Goal: Obtain resource: Download file/media

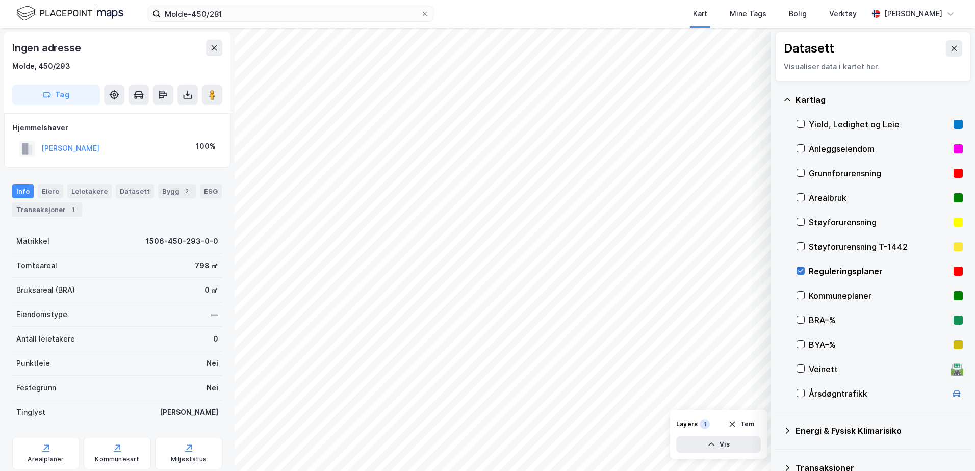
click at [800, 270] on icon at bounding box center [800, 270] width 7 height 7
click at [76, 92] on button "Tag" at bounding box center [56, 95] width 88 height 20
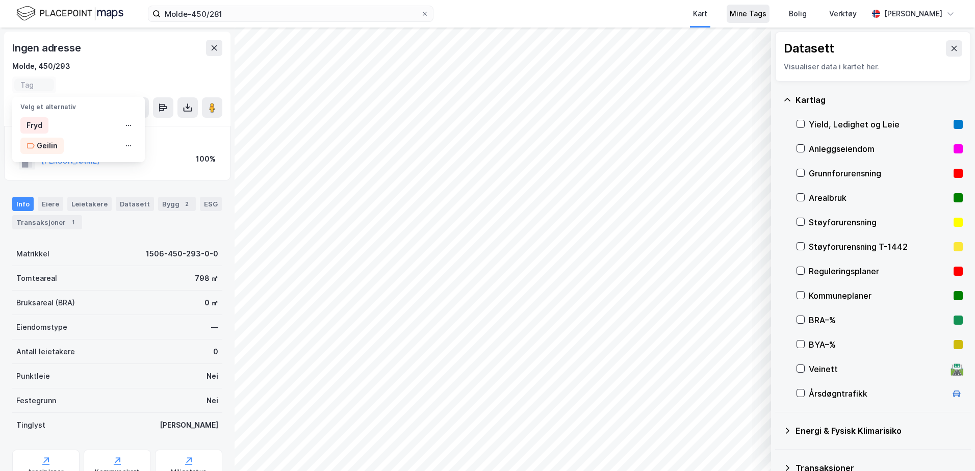
click at [767, 13] on div "Mine Tags" at bounding box center [748, 14] width 37 height 12
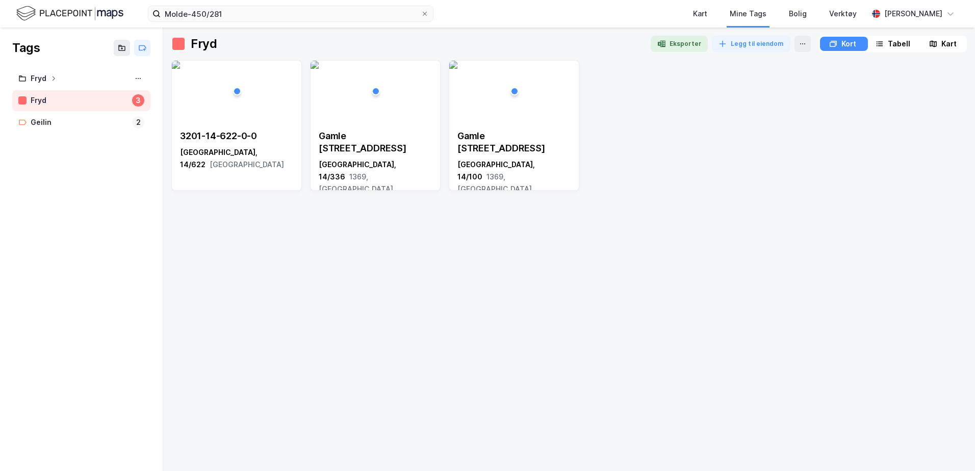
click at [751, 147] on div "3201-14-622-0-0 [GEOGRAPHIC_DATA], 14/622 [GEOGRAPHIC_DATA] 39 [GEOGRAPHIC_DATA…" at bounding box center [569, 125] width 796 height 131
click at [735, 44] on button "Legg til eiendom" at bounding box center [751, 44] width 79 height 16
click at [827, 210] on div "3201-14-622-0-0 [GEOGRAPHIC_DATA], 14/622 [GEOGRAPHIC_DATA] 39 [GEOGRAPHIC_DATA…" at bounding box center [569, 261] width 796 height 403
click at [800, 46] on icon at bounding box center [803, 44] width 8 height 8
click at [660, 233] on div "3201-14-622-0-0 [GEOGRAPHIC_DATA], 14/622 [GEOGRAPHIC_DATA] 39 [GEOGRAPHIC_DATA…" at bounding box center [569, 261] width 796 height 403
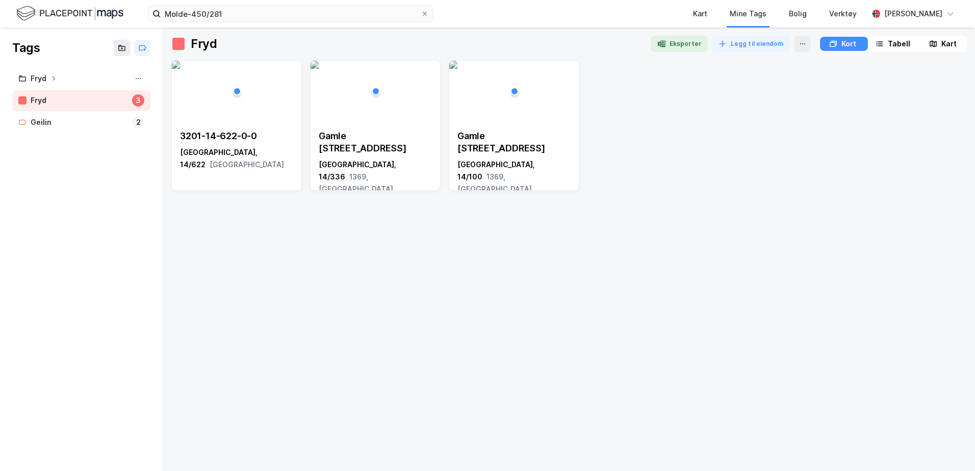
click at [672, 246] on div "3201-14-622-0-0 [GEOGRAPHIC_DATA], 14/622 [GEOGRAPHIC_DATA] 39 [GEOGRAPHIC_DATA…" at bounding box center [569, 261] width 796 height 403
click at [674, 114] on div "3201-14-622-0-0 [GEOGRAPHIC_DATA], 14/622 [GEOGRAPHIC_DATA] 39 [GEOGRAPHIC_DATA…" at bounding box center [569, 125] width 796 height 131
click at [795, 43] on button at bounding box center [803, 44] width 16 height 16
click at [752, 271] on div "3201-14-622-0-0 [GEOGRAPHIC_DATA], 14/622 [GEOGRAPHIC_DATA] 39 [GEOGRAPHIC_DATA…" at bounding box center [569, 261] width 796 height 403
click at [737, 46] on button "Legg til eiendom" at bounding box center [751, 44] width 79 height 16
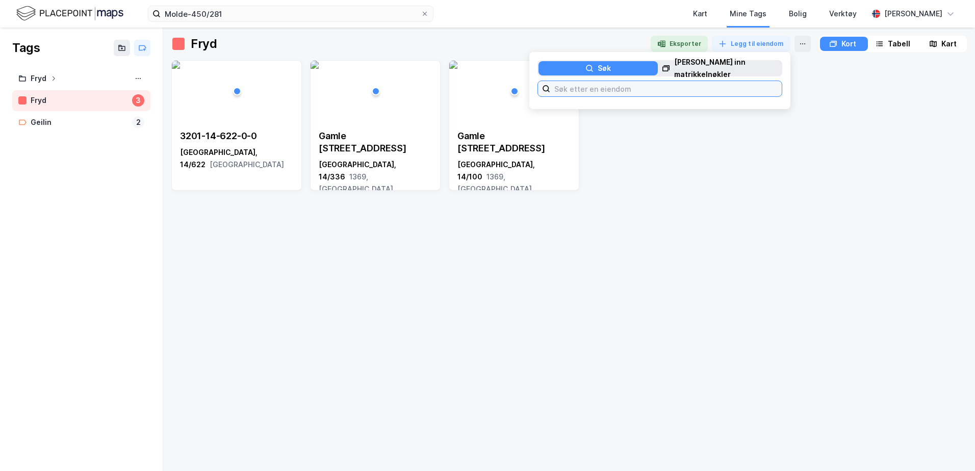
click at [675, 88] on input at bounding box center [666, 88] width 232 height 15
type input "M"
type input "450/293"
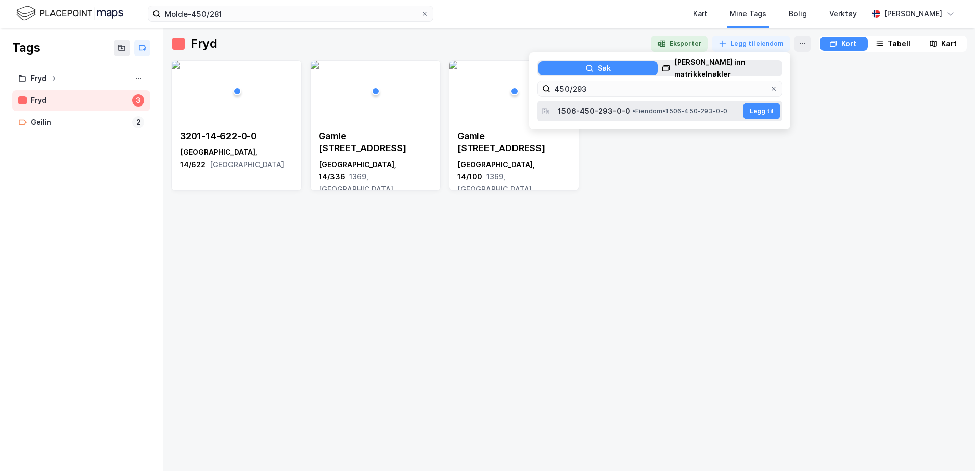
click at [666, 114] on span "• Eiendom • 1506-450-293-0-0" at bounding box center [680, 111] width 95 height 8
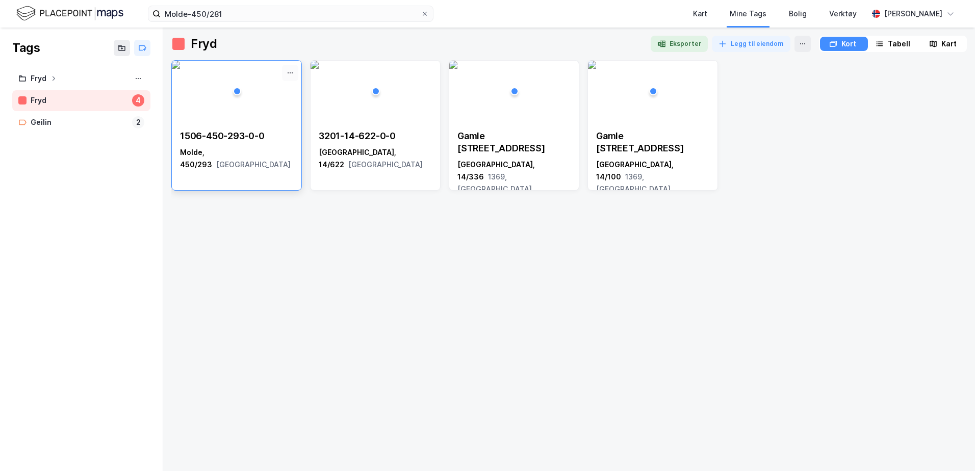
click at [294, 70] on button at bounding box center [290, 73] width 16 height 16
click at [244, 94] on div "Fjerne" at bounding box center [247, 91] width 102 height 16
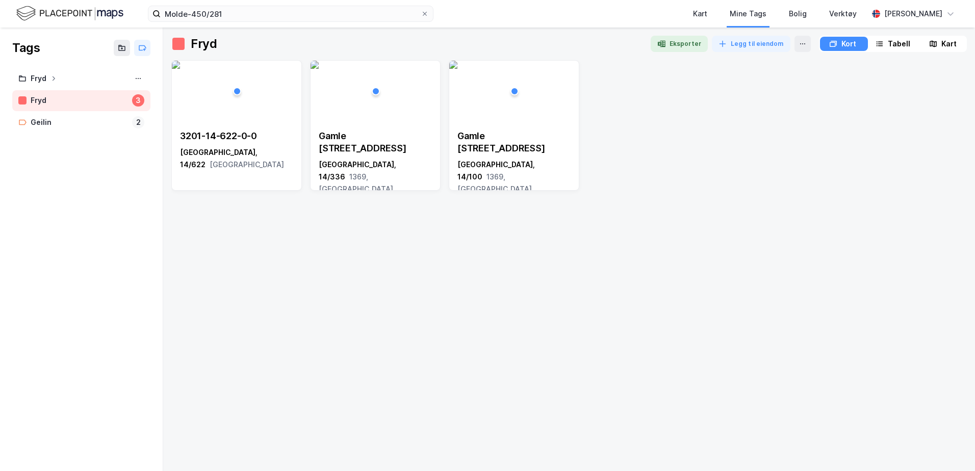
click at [357, 294] on div "3201-14-622-0-0 [GEOGRAPHIC_DATA], 14/622 [GEOGRAPHIC_DATA] 39 [GEOGRAPHIC_DATA…" at bounding box center [569, 261] width 796 height 403
click at [143, 49] on icon at bounding box center [142, 48] width 8 height 8
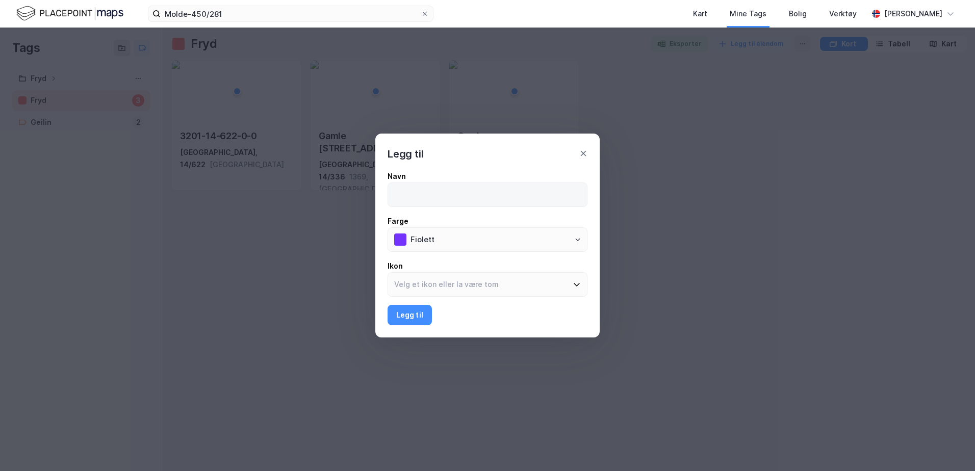
click at [468, 191] on input at bounding box center [487, 194] width 199 height 23
click at [578, 237] on icon "Open" at bounding box center [578, 240] width 6 height 6
type input "Stuttnesvegen"
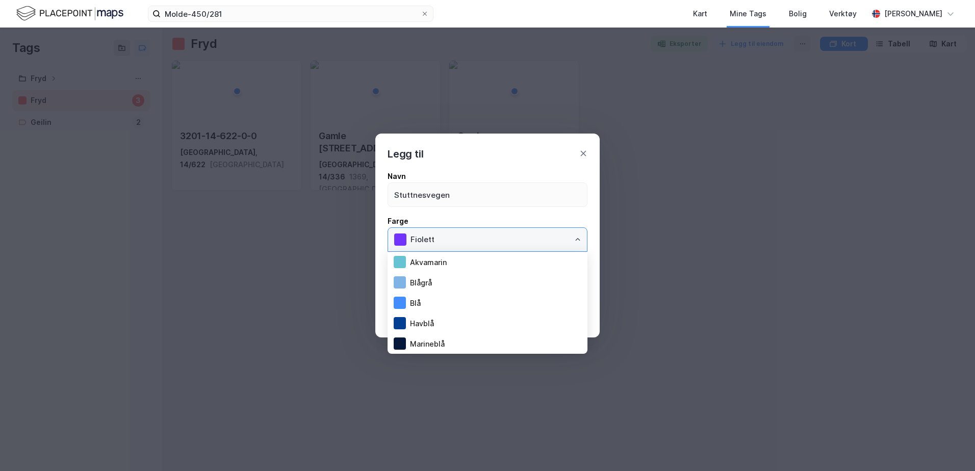
scroll to position [41, 0]
click at [425, 261] on li "Blå" at bounding box center [488, 262] width 200 height 20
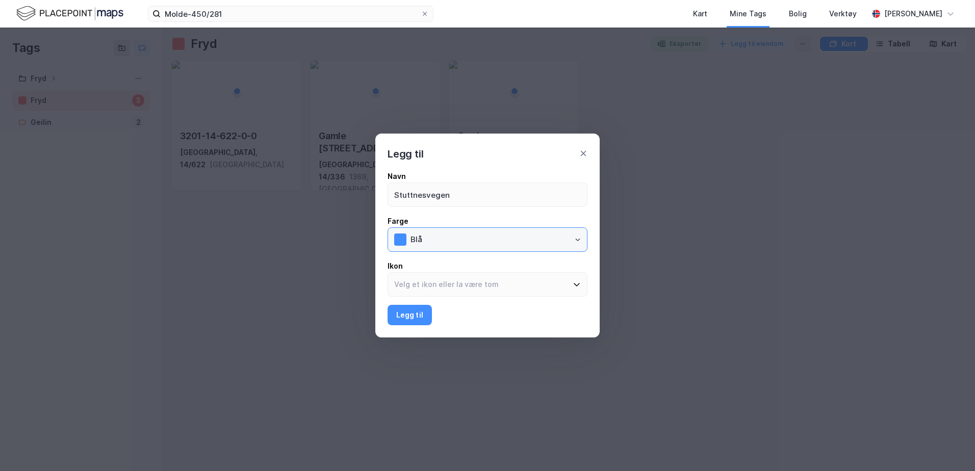
click at [570, 238] on input "Blå" at bounding box center [496, 239] width 183 height 23
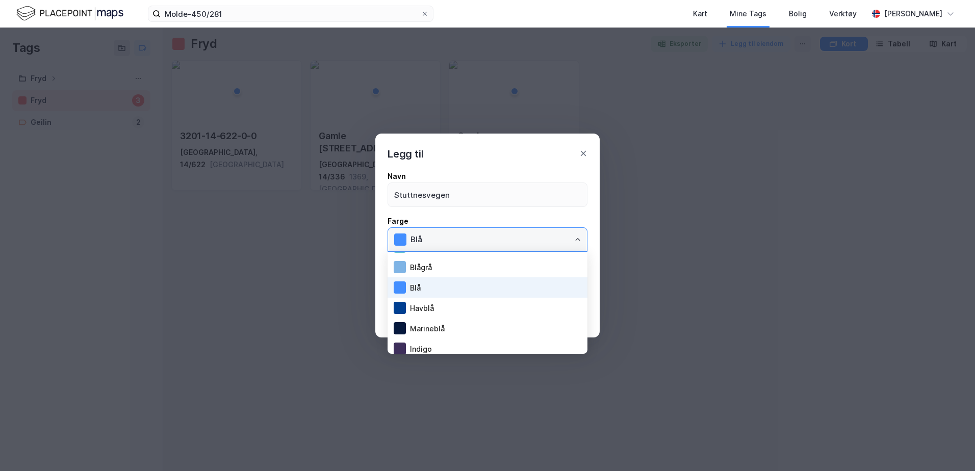
scroll to position [0, 0]
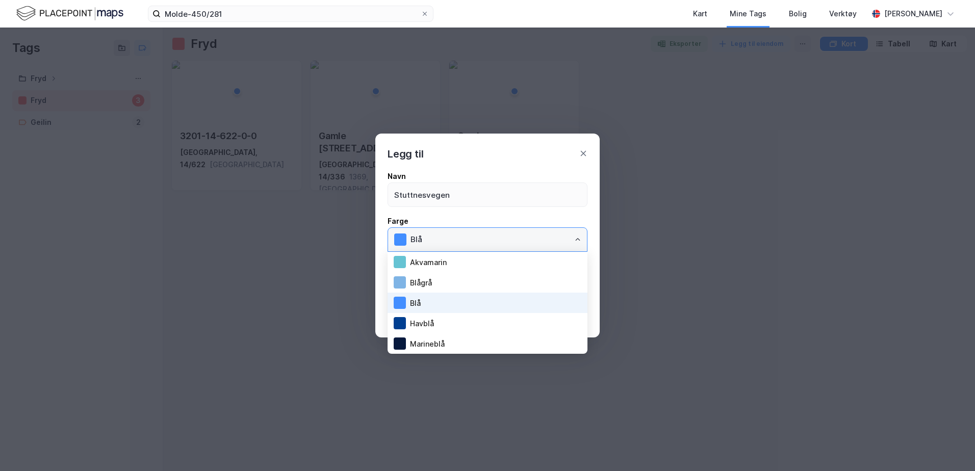
click at [433, 280] on li "Blågrå" at bounding box center [488, 282] width 200 height 20
type input "Blågrå"
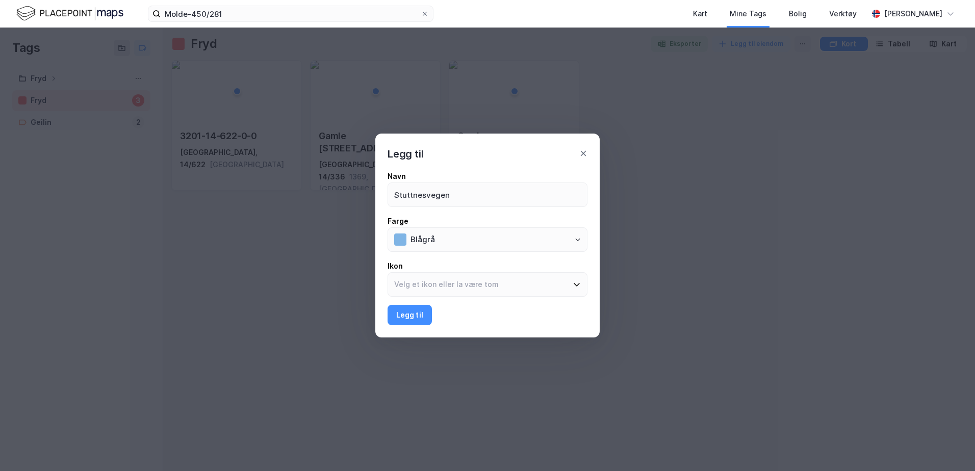
click at [589, 213] on div "Navn Stuttnesvegen Farge Blågrå Ikon Legg til" at bounding box center [487, 249] width 224 height 175
click at [415, 318] on button "Legg til" at bounding box center [410, 315] width 44 height 20
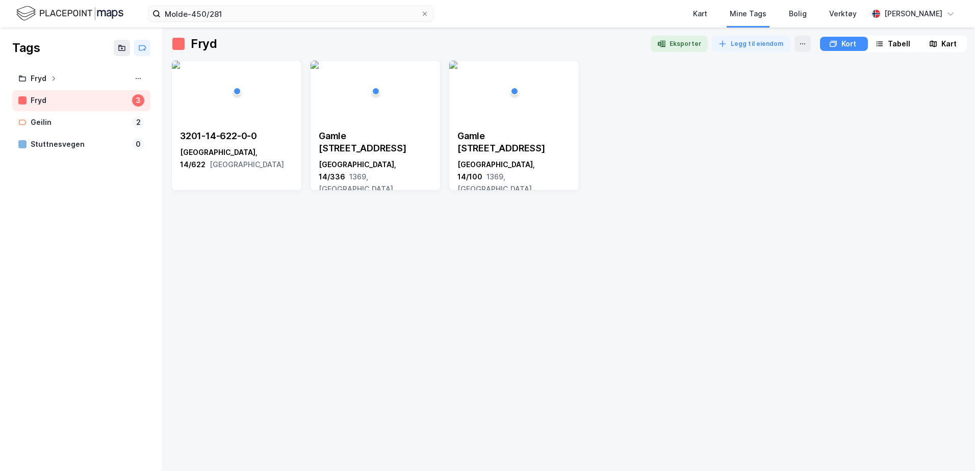
click at [494, 286] on div "3201-14-622-0-0 [GEOGRAPHIC_DATA], 14/622 [GEOGRAPHIC_DATA] 39 [GEOGRAPHIC_DATA…" at bounding box center [569, 261] width 796 height 403
click at [89, 139] on div "Stuttnesvegen" at bounding box center [79, 144] width 97 height 13
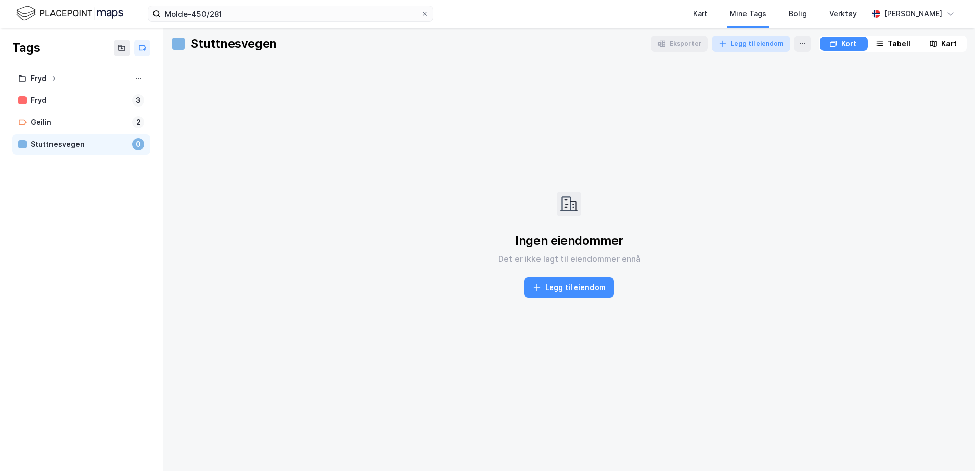
click at [744, 44] on button "Legg til eiendom" at bounding box center [751, 44] width 79 height 16
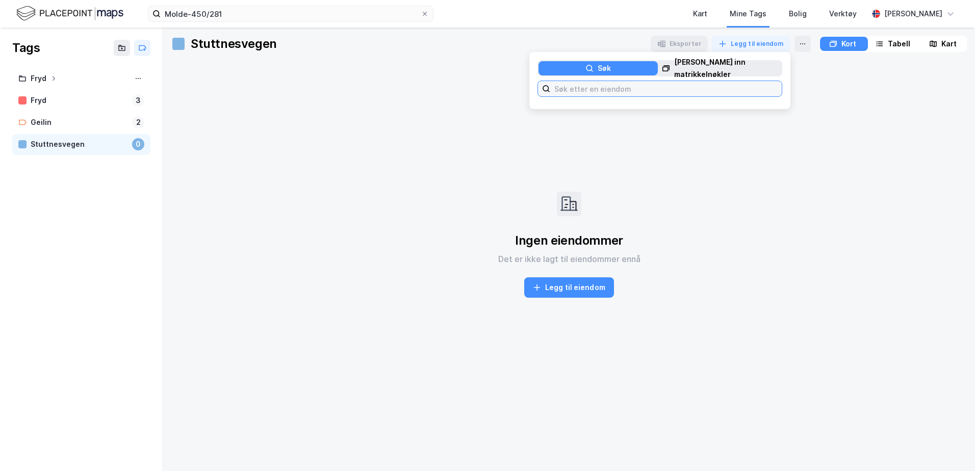
click at [615, 92] on input at bounding box center [666, 88] width 232 height 15
type input "2"
type input "450/293"
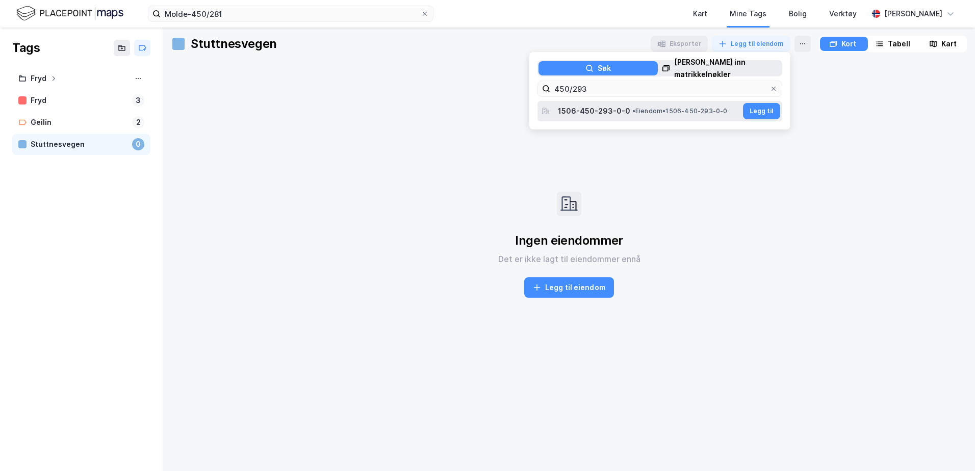
click at [646, 119] on div "1506-450-293-0-0 • Eiendom • 1506-450-293-0-0 Legg til" at bounding box center [660, 111] width 245 height 20
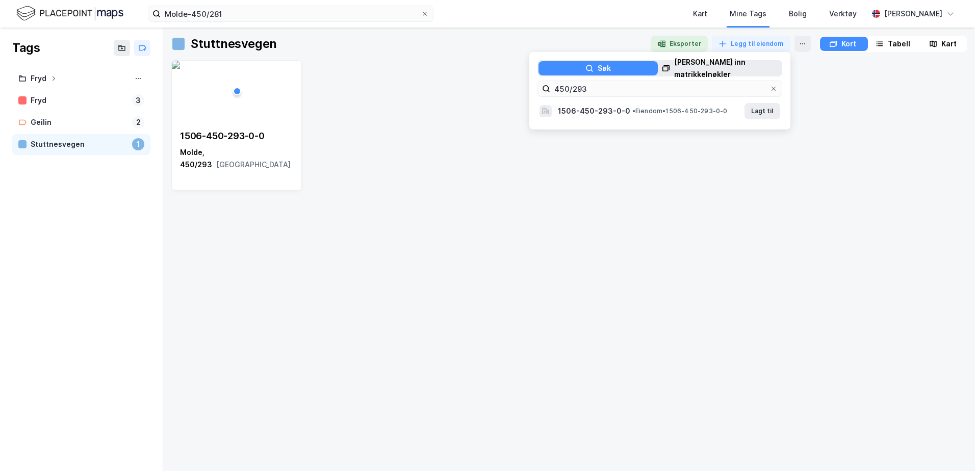
click at [370, 272] on div "1506-450-293-0-0 Molde, 450/293 [GEOGRAPHIC_DATA]" at bounding box center [569, 261] width 796 height 403
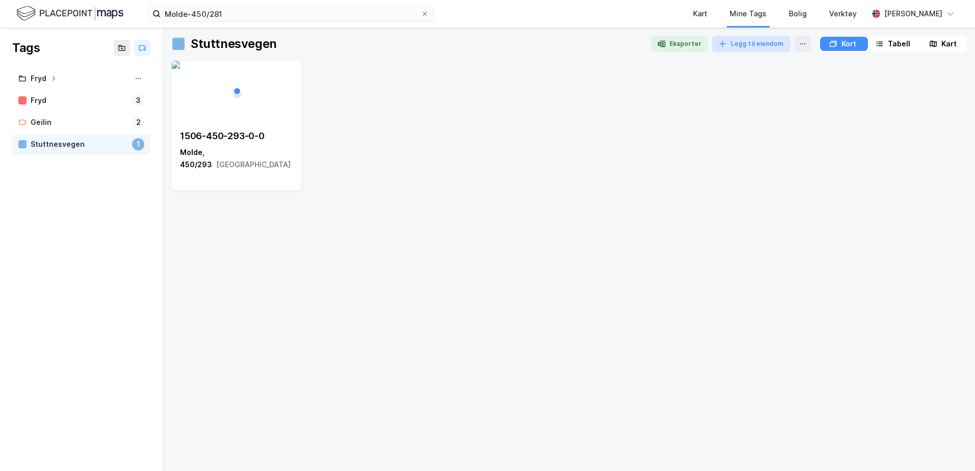
click at [750, 39] on button "Legg til eiendom" at bounding box center [751, 44] width 79 height 16
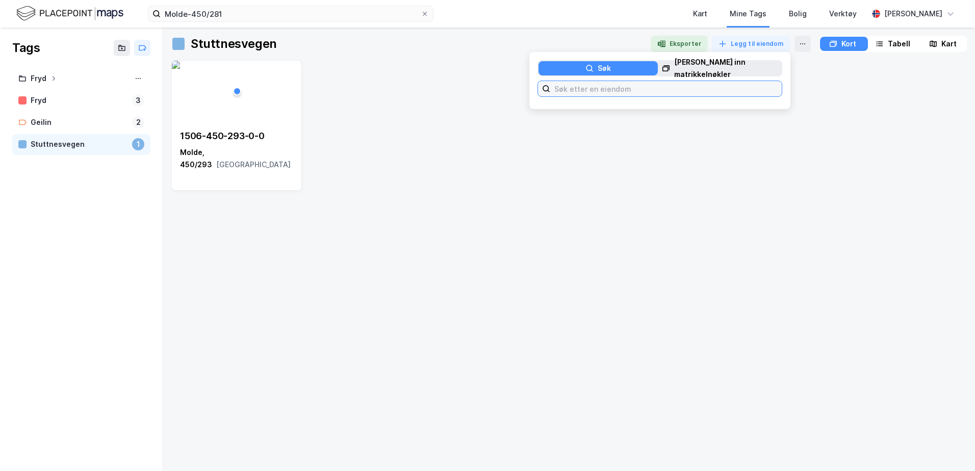
click at [659, 84] on input at bounding box center [666, 88] width 232 height 15
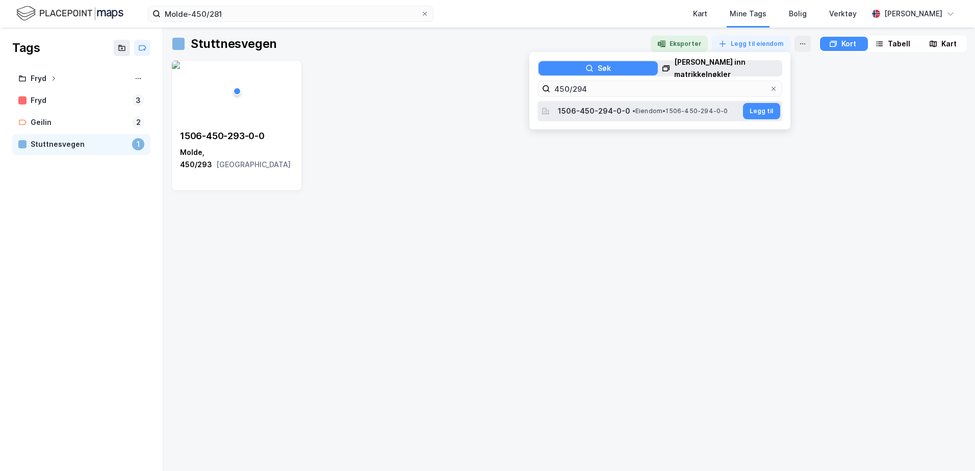
click at [660, 107] on span "• Eiendom • 1506-450-294-0-0" at bounding box center [681, 111] width 96 height 8
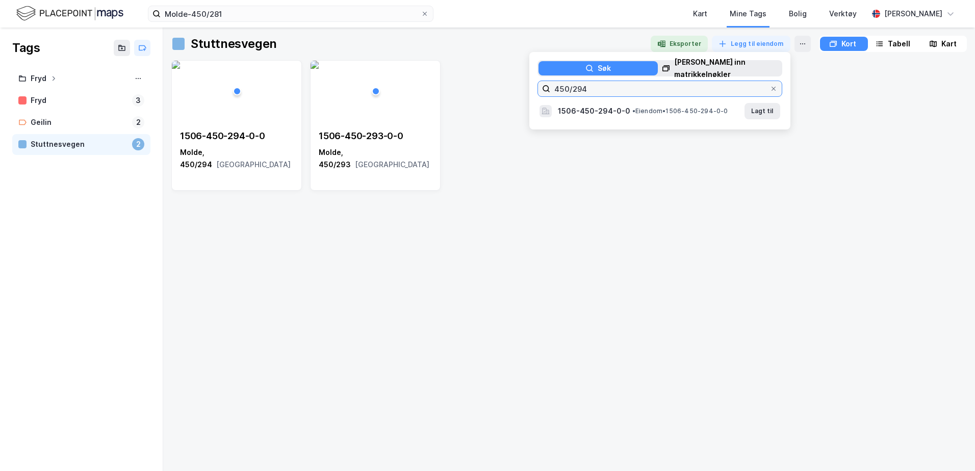
click at [606, 87] on input "450/294" at bounding box center [659, 88] width 219 height 15
type input "450/295"
click at [635, 113] on span "[STREET_ADDRESS]" at bounding box center [649, 109] width 183 height 12
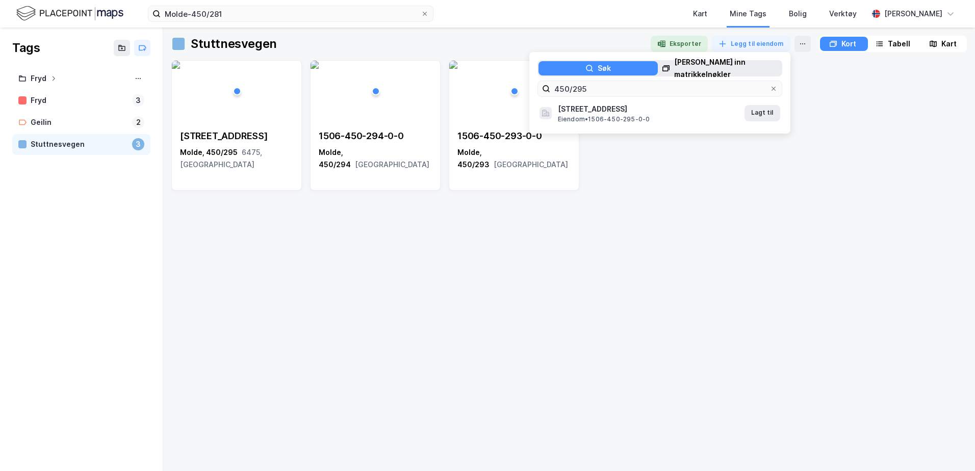
click at [647, 294] on div "Stuttnesvegen 3a [GEOGRAPHIC_DATA], 450/295 6475, [GEOGRAPHIC_DATA] 1506-450-29…" at bounding box center [569, 261] width 796 height 403
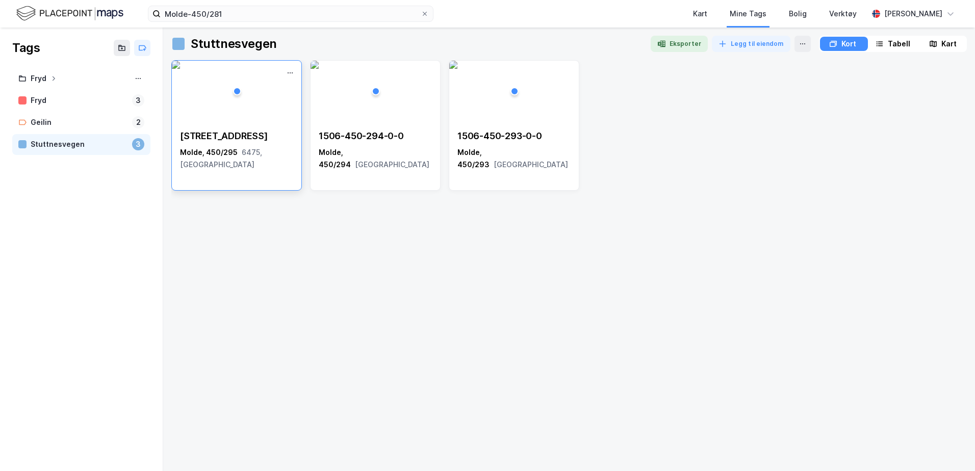
click at [253, 137] on div "[STREET_ADDRESS]" at bounding box center [236, 136] width 113 height 12
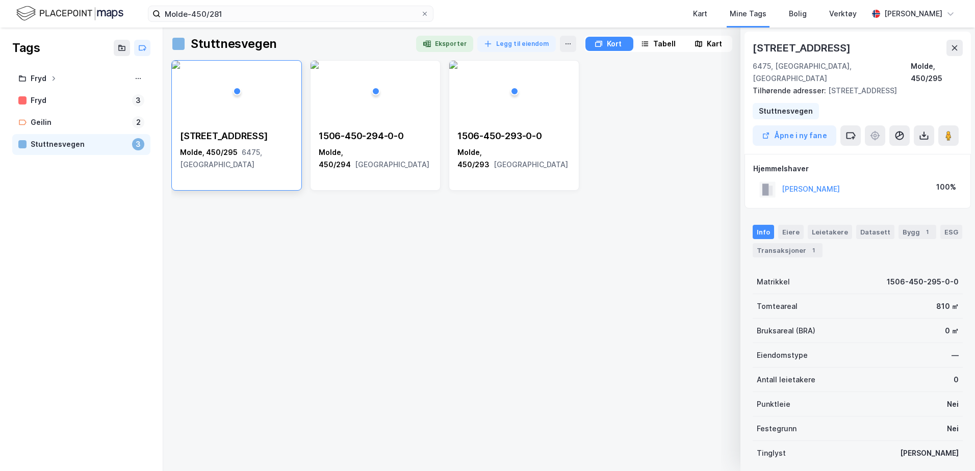
click at [583, 16] on div "Kart Mine Tags Bolig Verktøy" at bounding box center [676, 14] width 386 height 28
click at [958, 44] on icon at bounding box center [955, 48] width 8 height 8
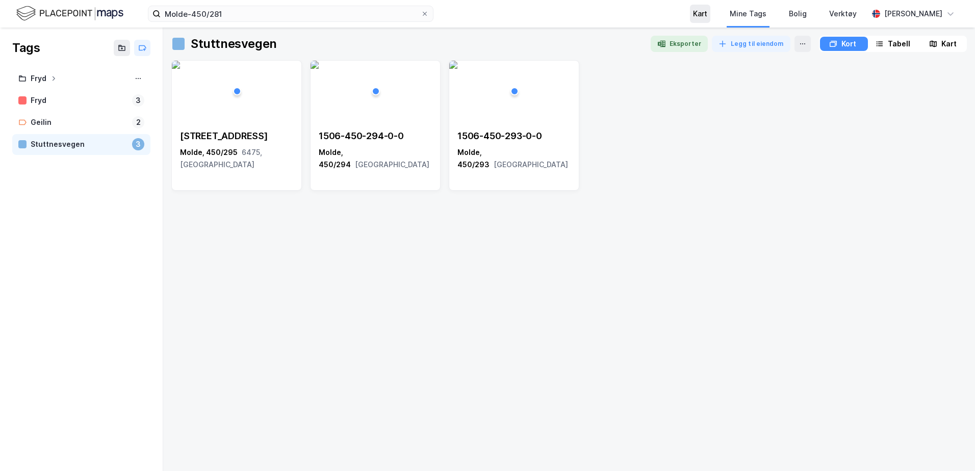
click at [708, 12] on div "Kart" at bounding box center [700, 14] width 14 height 12
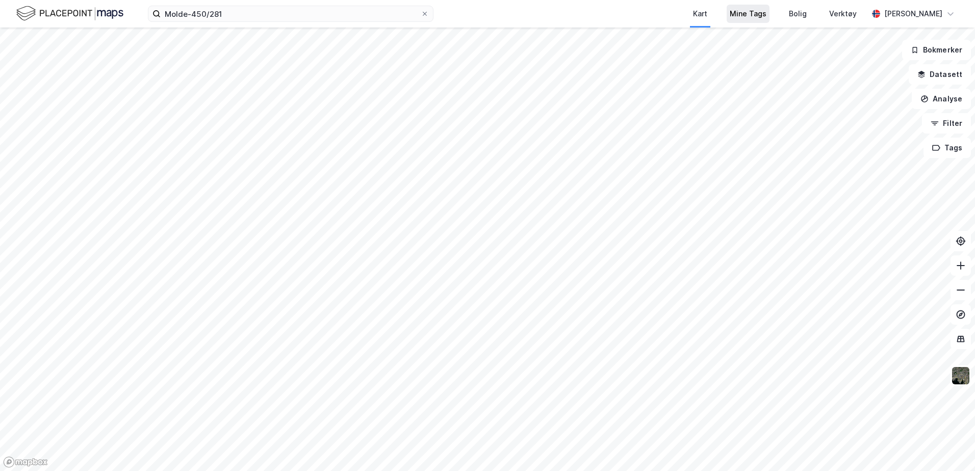
click at [767, 17] on div "Mine Tags" at bounding box center [748, 14] width 37 height 12
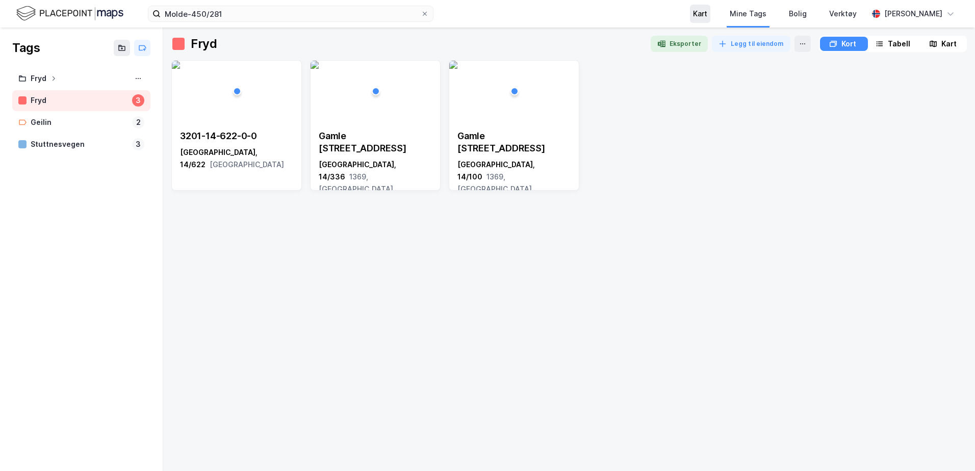
click at [708, 15] on div "Kart" at bounding box center [700, 14] width 14 height 12
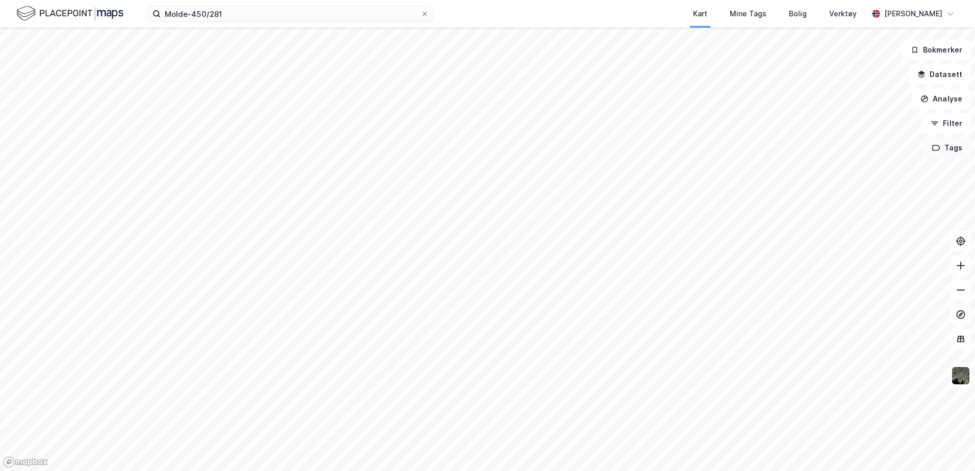
click at [947, 153] on button "Tags" at bounding box center [947, 148] width 47 height 20
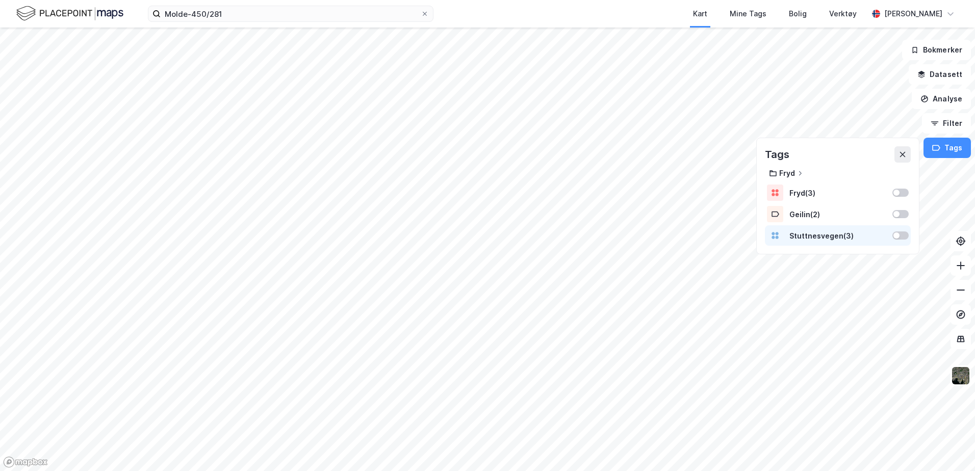
click at [901, 239] on div at bounding box center [901, 236] width 16 height 8
click at [907, 234] on div at bounding box center [905, 236] width 6 height 6
click at [907, 234] on div at bounding box center [901, 236] width 16 height 8
click at [940, 73] on button "Datasett" at bounding box center [940, 74] width 62 height 20
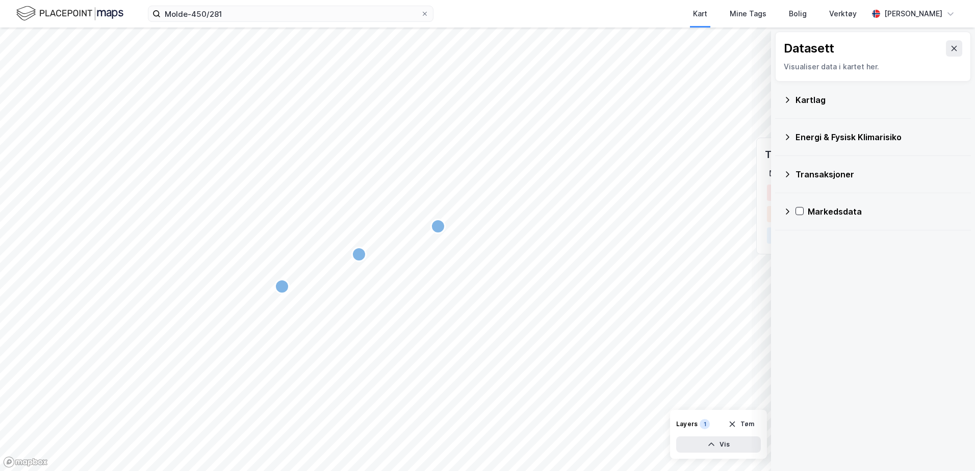
click at [786, 102] on icon at bounding box center [788, 100] width 8 height 8
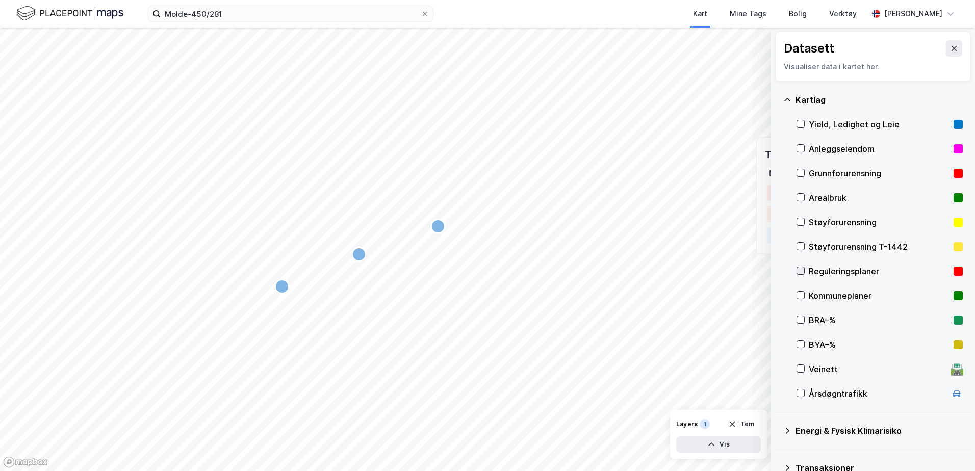
click at [800, 267] on icon at bounding box center [800, 270] width 7 height 7
click at [950, 47] on icon at bounding box center [954, 48] width 8 height 8
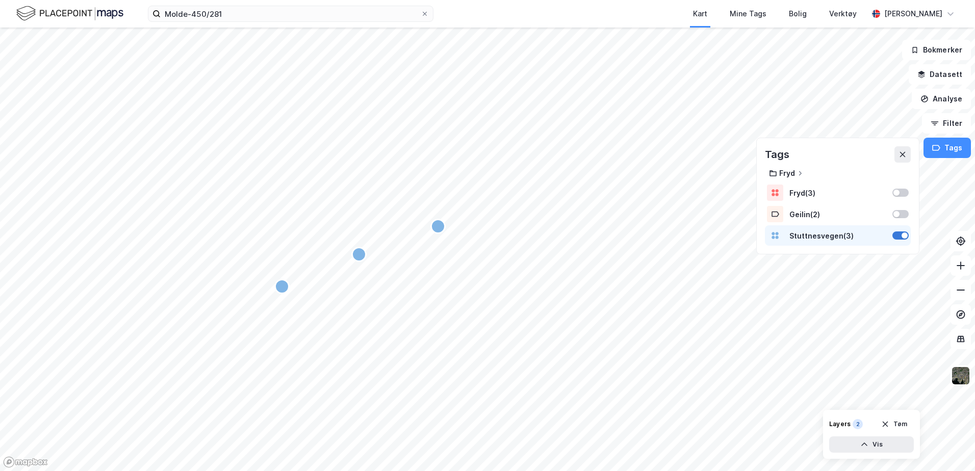
click at [902, 237] on div at bounding box center [901, 236] width 16 height 8
click at [940, 75] on button "Datasett" at bounding box center [940, 74] width 62 height 20
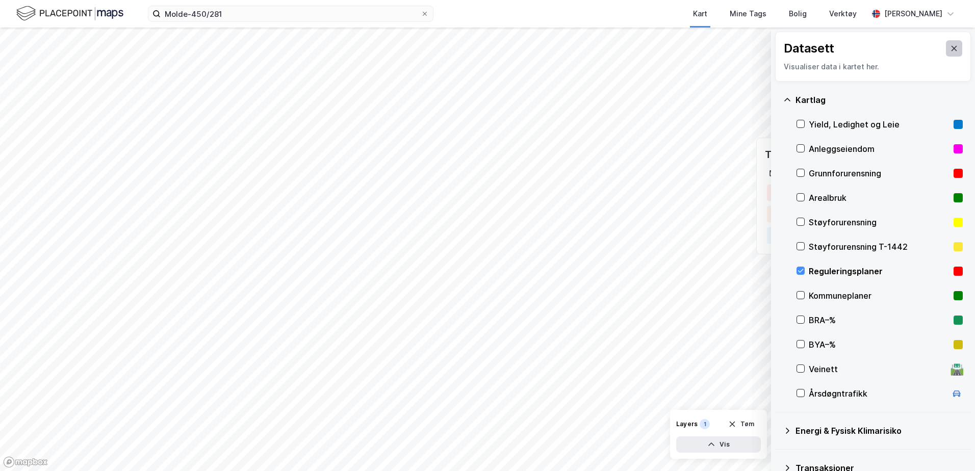
click at [950, 44] on icon at bounding box center [954, 48] width 8 height 8
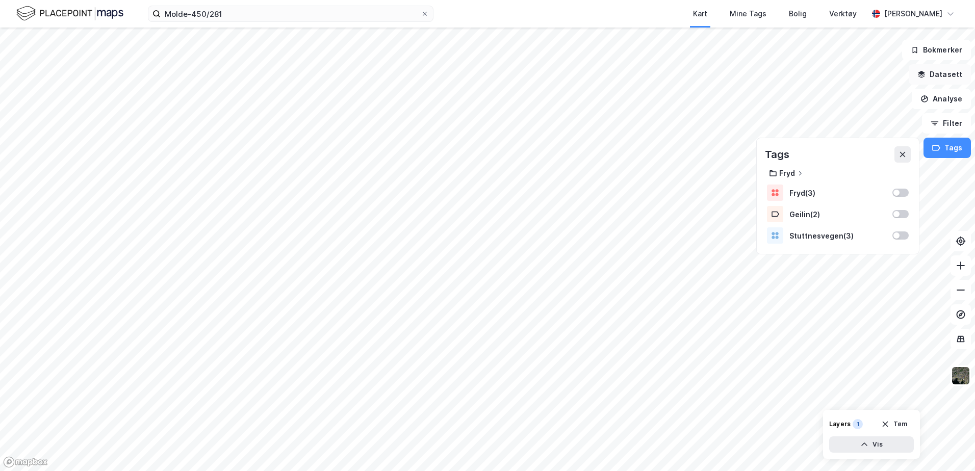
click at [941, 71] on button "Datasett" at bounding box center [940, 74] width 62 height 20
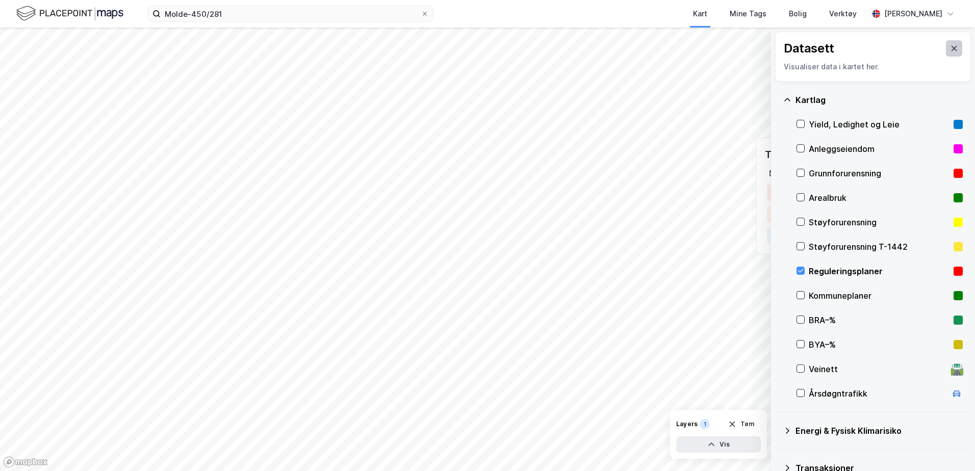
click at [952, 51] on icon at bounding box center [955, 48] width 6 height 5
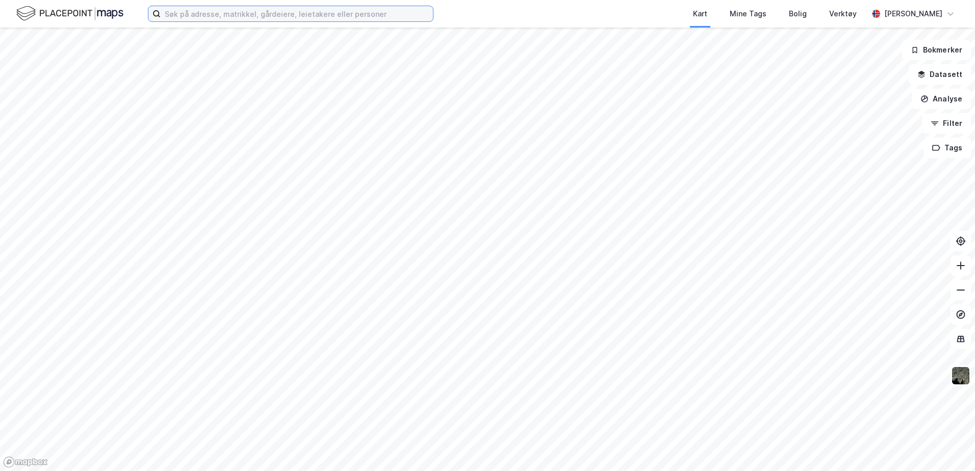
click at [212, 12] on input at bounding box center [297, 13] width 272 height 15
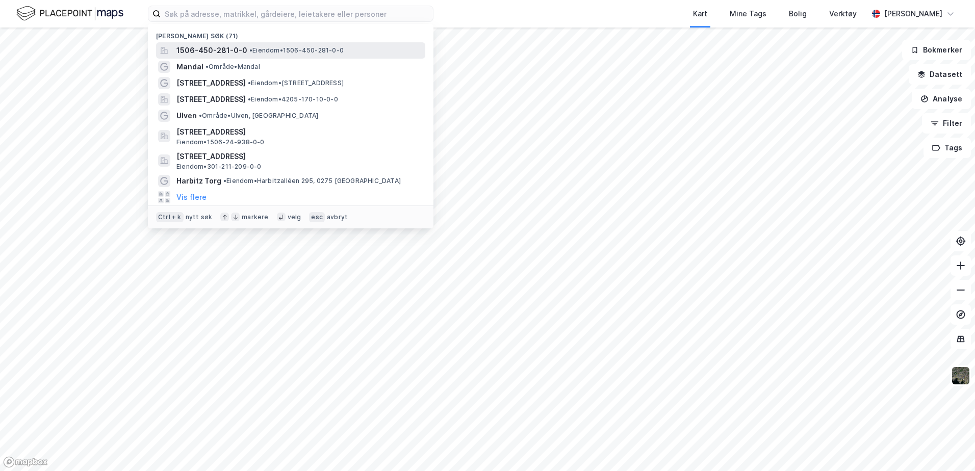
click at [324, 42] on div "1506-450-281-0-0 • Eiendom • 1506-450-281-0-0" at bounding box center [290, 50] width 269 height 16
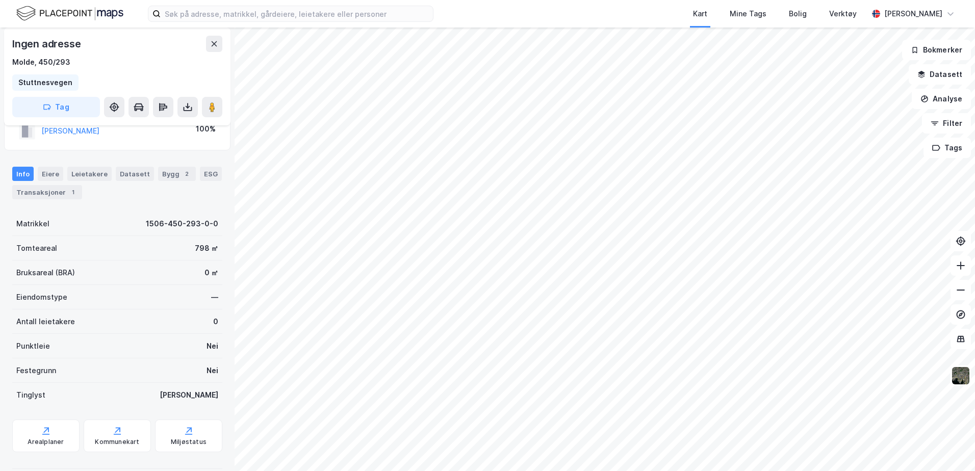
scroll to position [48, 0]
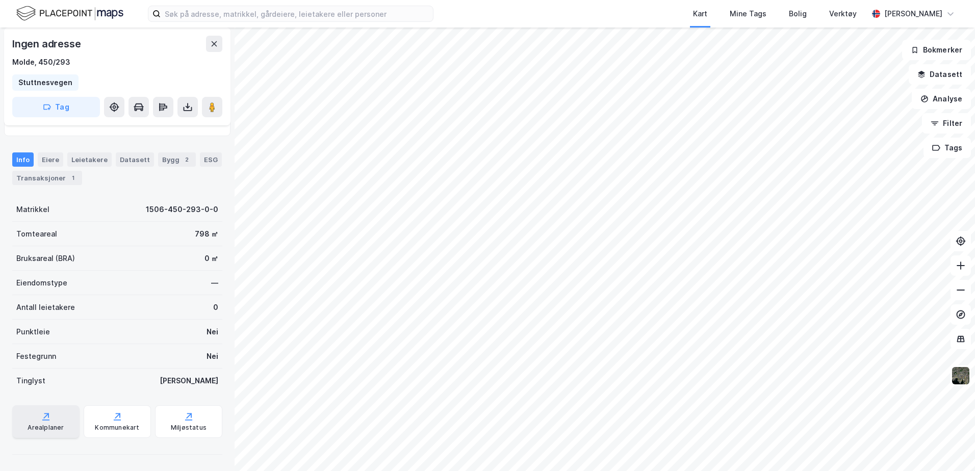
click at [56, 417] on div "Arealplaner" at bounding box center [45, 422] width 67 height 33
click at [183, 109] on icon at bounding box center [188, 107] width 10 height 10
click at [159, 123] on div "Last ned grunnbok" at bounding box center [137, 127] width 59 height 8
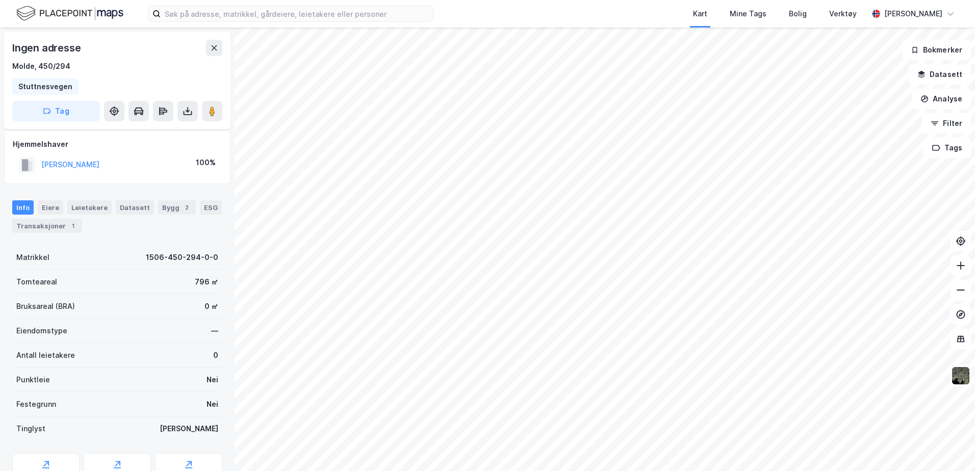
scroll to position [48, 0]
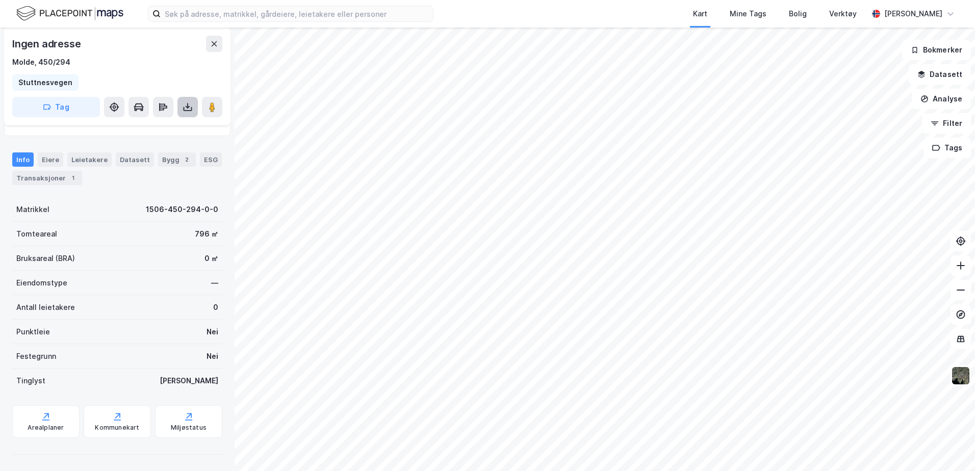
click at [192, 103] on icon at bounding box center [188, 107] width 10 height 10
click at [179, 125] on div "Last ned grunnbok" at bounding box center [143, 127] width 109 height 16
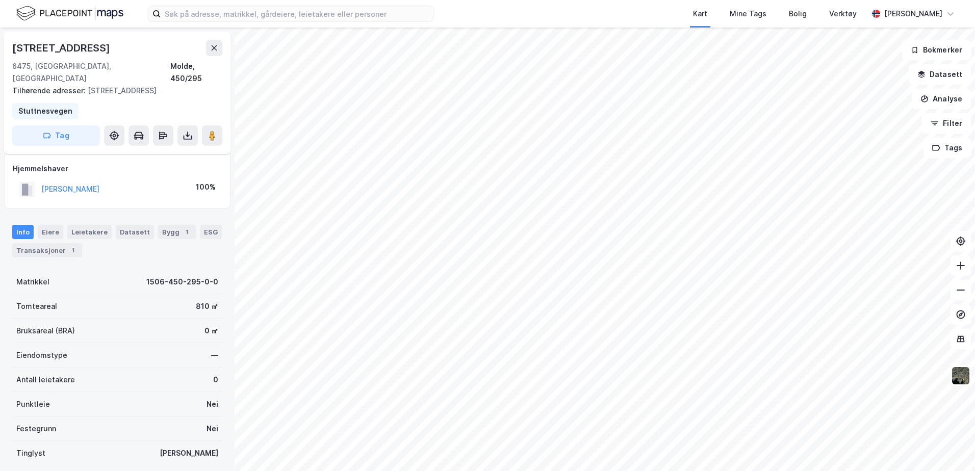
scroll to position [48, 0]
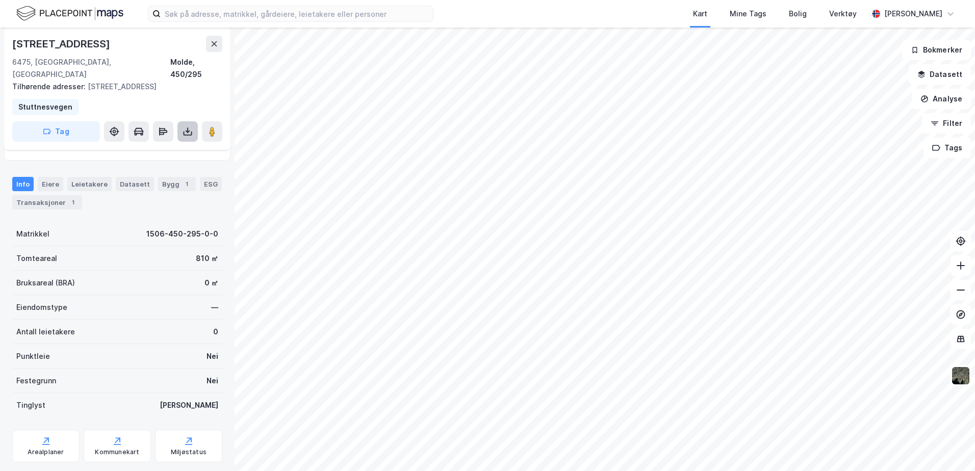
click at [189, 127] on icon at bounding box center [188, 132] width 10 height 10
click at [147, 148] on div "Last ned grunnbok" at bounding box center [137, 152] width 59 height 8
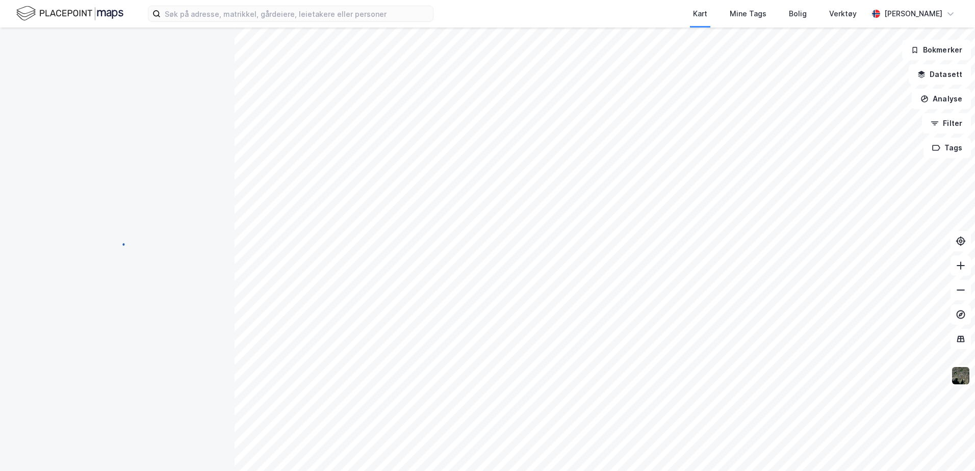
scroll to position [48, 0]
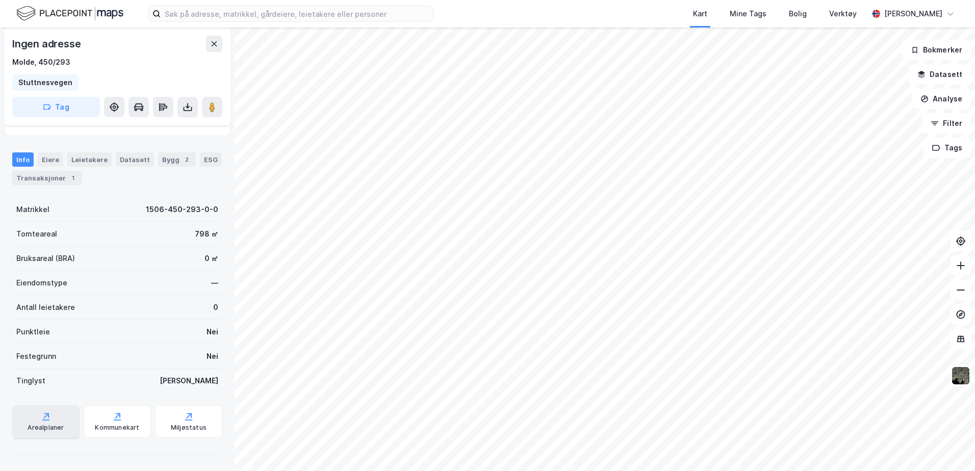
click at [41, 423] on div "Arealplaner" at bounding box center [45, 422] width 67 height 33
click at [944, 72] on button "Datasett" at bounding box center [940, 74] width 62 height 20
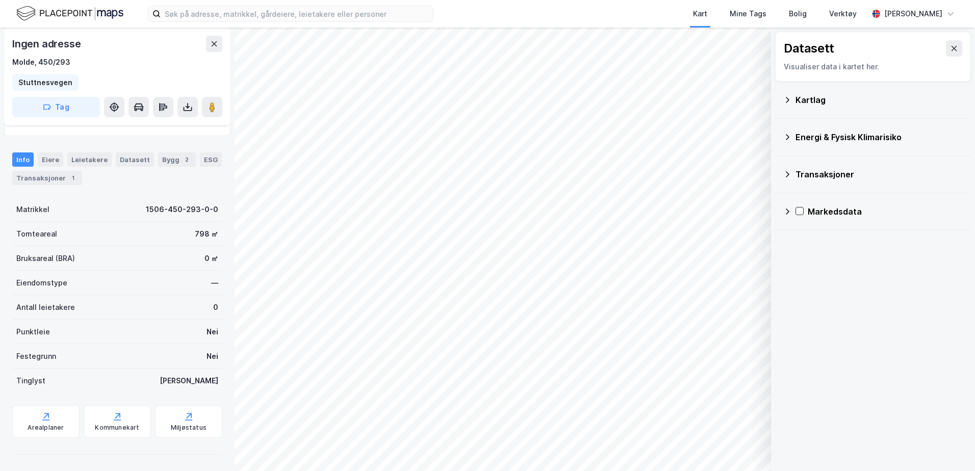
click at [786, 99] on icon at bounding box center [788, 100] width 8 height 8
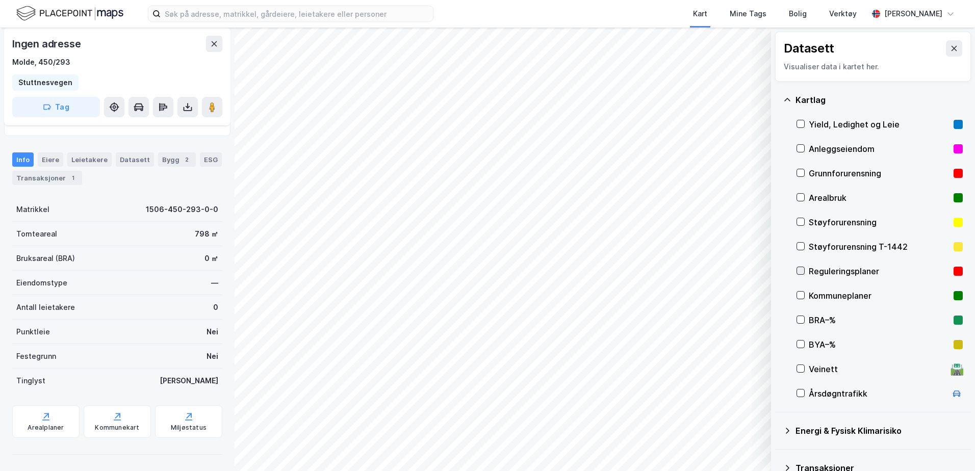
click at [800, 271] on icon at bounding box center [800, 270] width 7 height 7
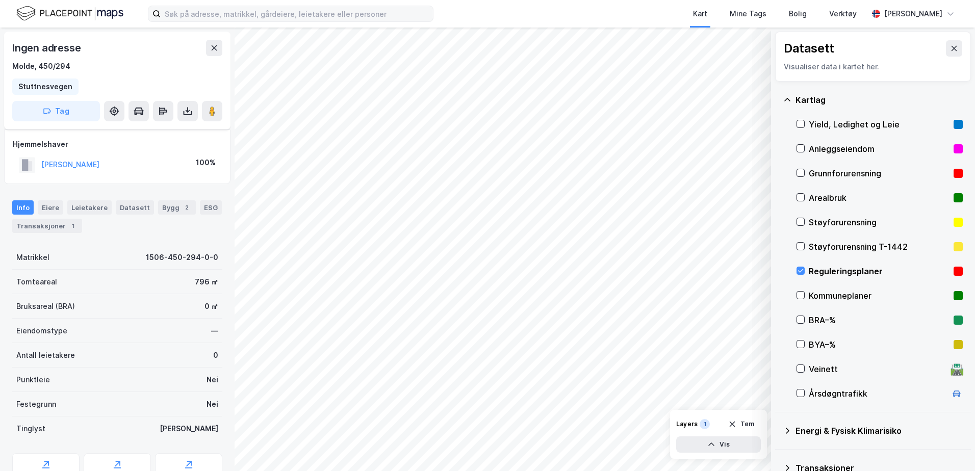
scroll to position [48, 0]
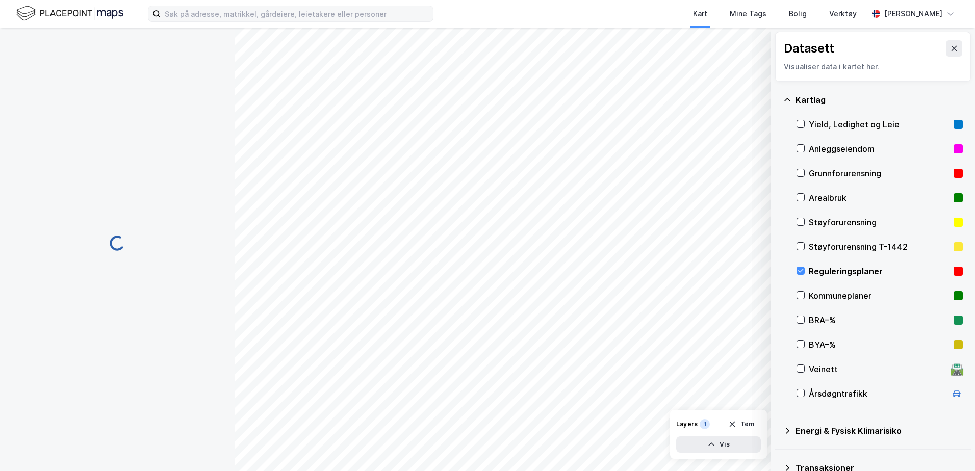
scroll to position [48, 0]
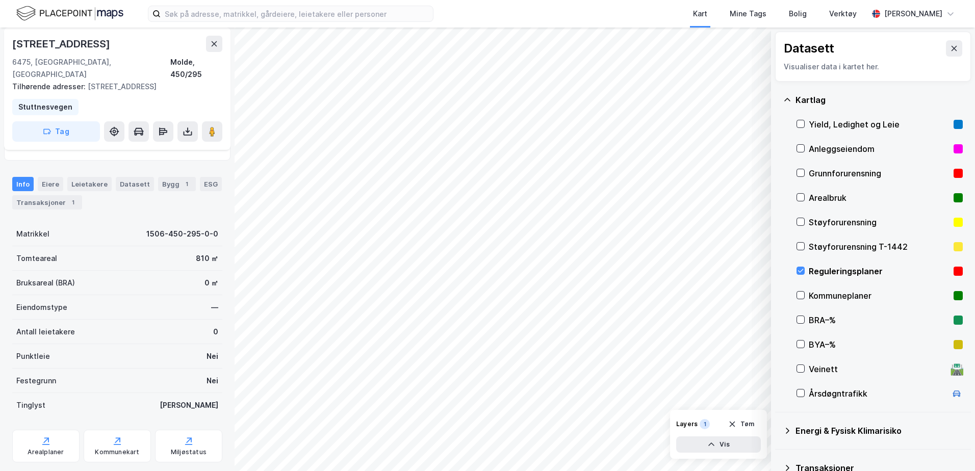
click at [139, 81] on div "Stuttnesvegen 3a 6475, Midsund, Møre Og Romsdal Molde, 450/295 Tilhørende adres…" at bounding box center [117, 89] width 227 height 122
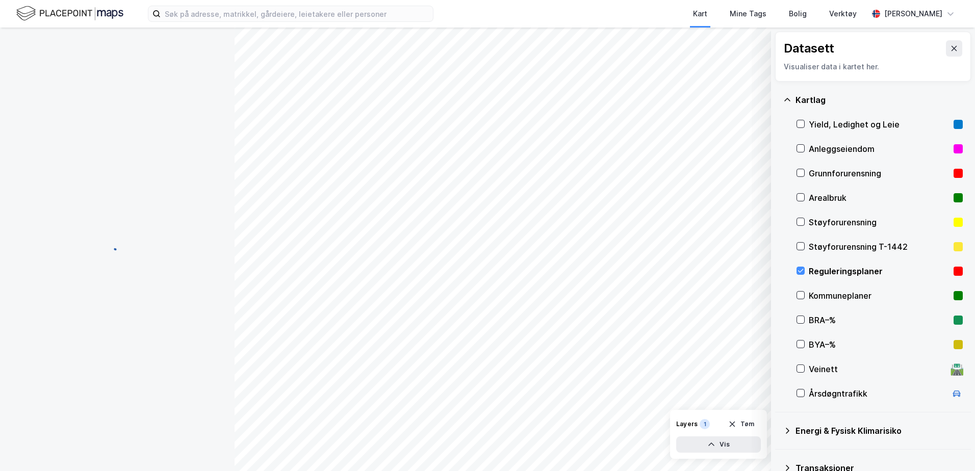
scroll to position [48, 0]
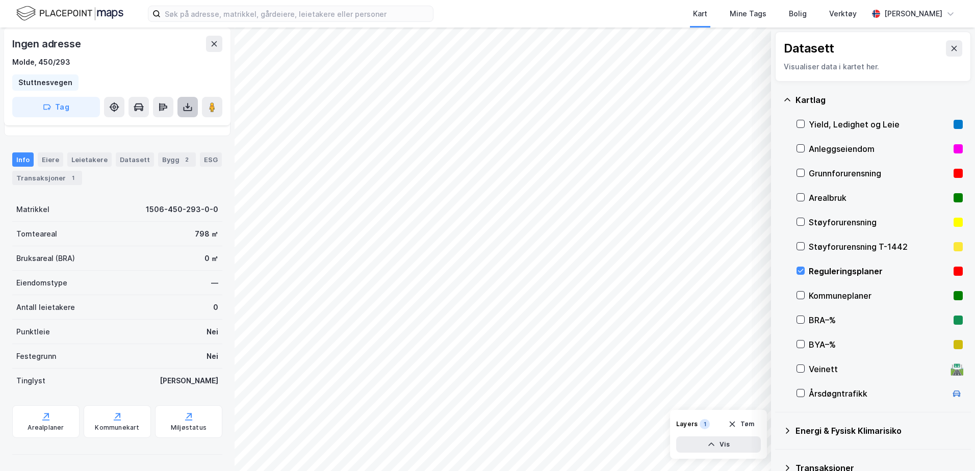
click at [192, 107] on icon at bounding box center [188, 107] width 10 height 10
click at [149, 124] on div "Last ned grunnbok" at bounding box center [137, 127] width 59 height 8
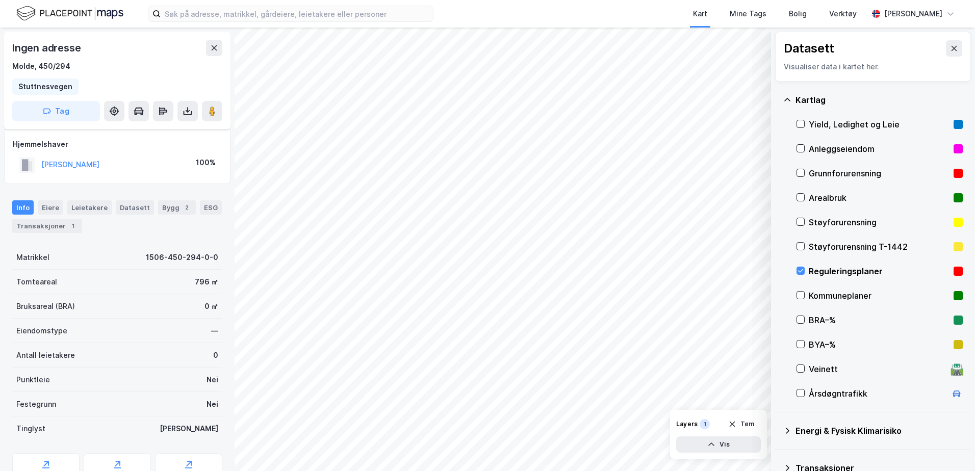
scroll to position [48, 0]
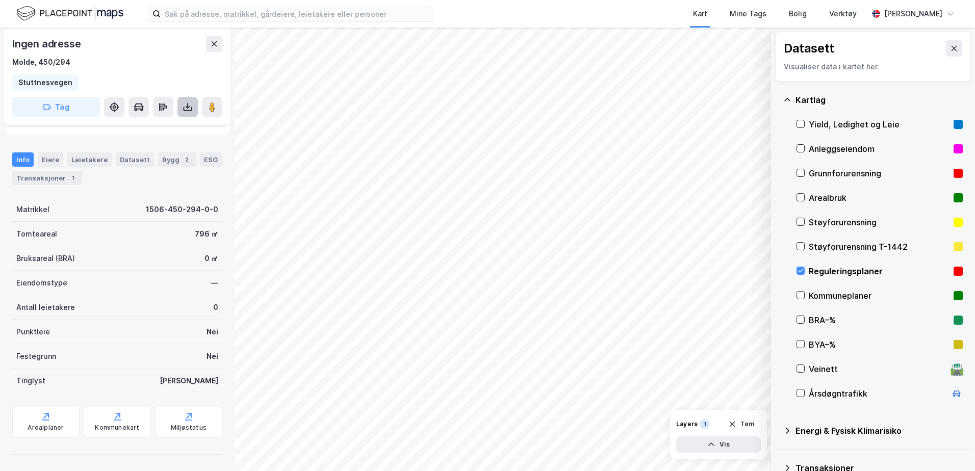
click at [190, 107] on icon at bounding box center [188, 107] width 10 height 10
click at [170, 130] on div "Last ned grunnbok" at bounding box center [143, 127] width 109 height 16
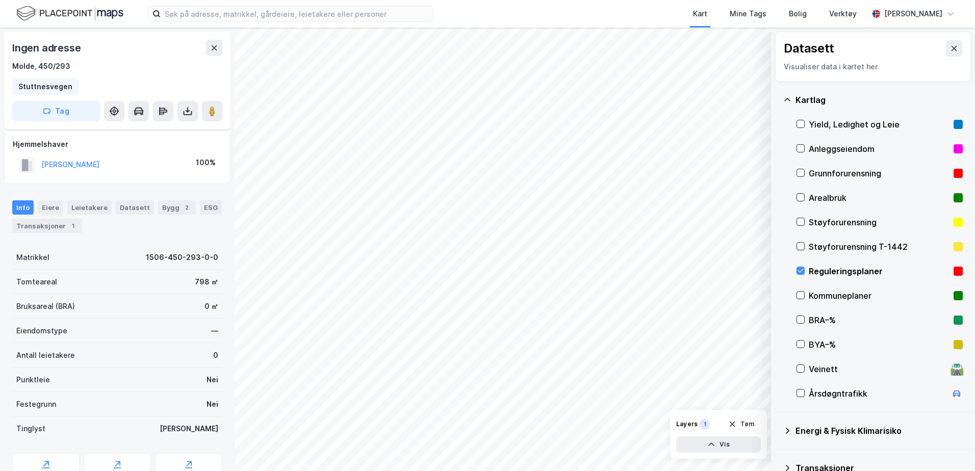
scroll to position [48, 0]
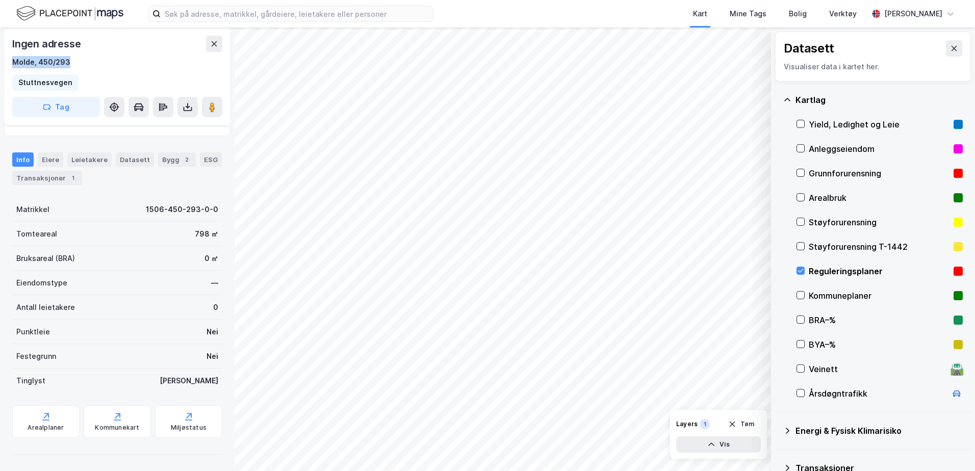
drag, startPoint x: 66, startPoint y: 61, endPoint x: 12, endPoint y: 58, distance: 54.7
click at [12, 58] on div "Ingen adresse Molde, 450/293 Stuttnesvegen Tag" at bounding box center [117, 77] width 227 height 98
copy div "Molde, 450/293"
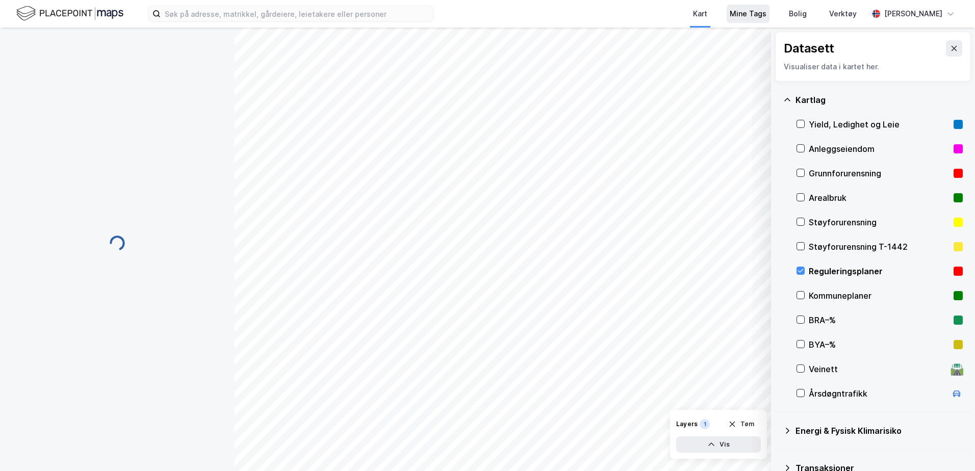
scroll to position [48, 0]
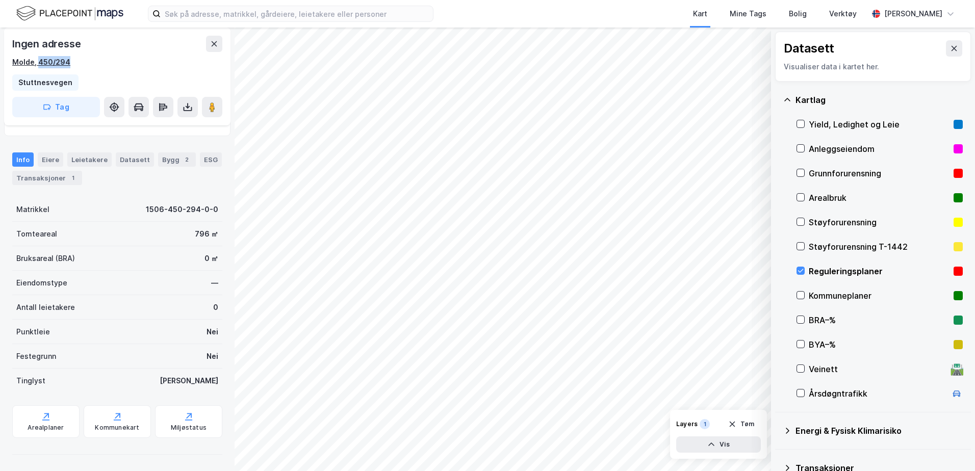
drag, startPoint x: 72, startPoint y: 65, endPoint x: 37, endPoint y: 61, distance: 34.9
click at [37, 61] on div "Molde, 450/294" at bounding box center [117, 62] width 210 height 12
drag, startPoint x: 37, startPoint y: 61, endPoint x: 106, endPoint y: 65, distance: 69.0
click at [141, 64] on div "Molde, 450/294" at bounding box center [117, 62] width 210 height 12
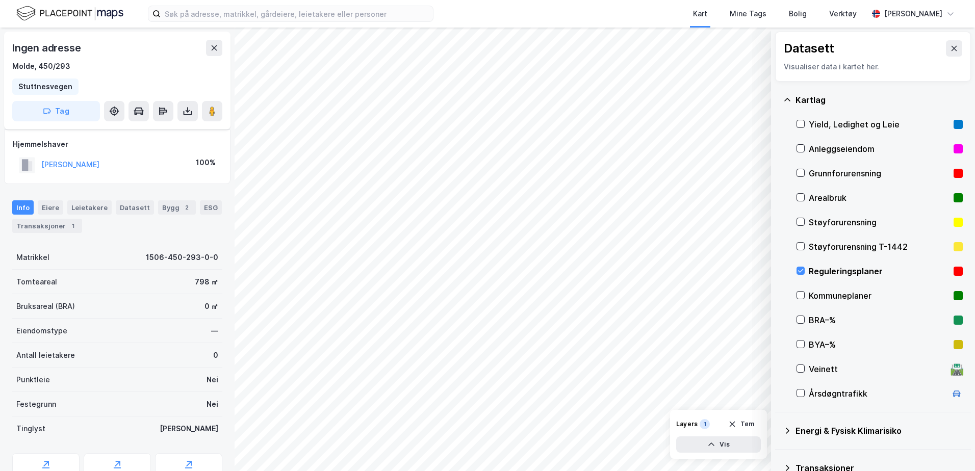
scroll to position [48, 0]
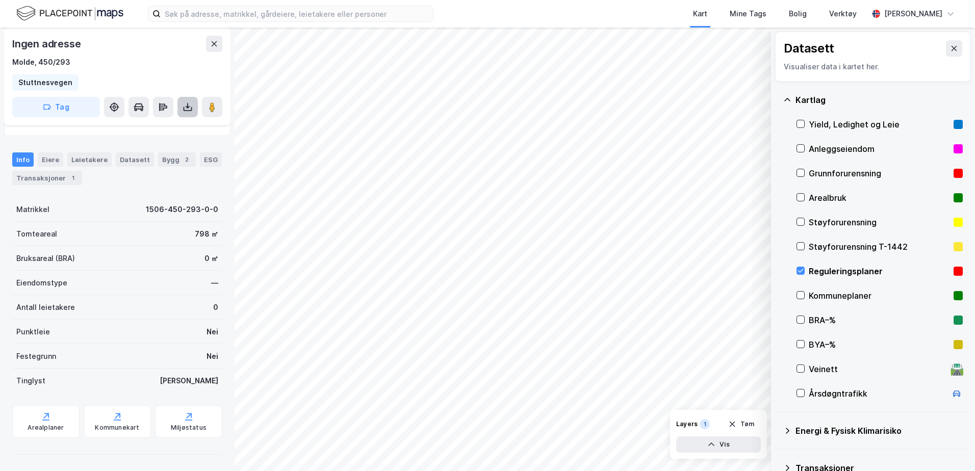
click at [183, 107] on icon at bounding box center [188, 107] width 10 height 10
click at [152, 128] on div "Last ned grunnbok" at bounding box center [137, 127] width 59 height 8
click at [197, 13] on input at bounding box center [297, 13] width 272 height 15
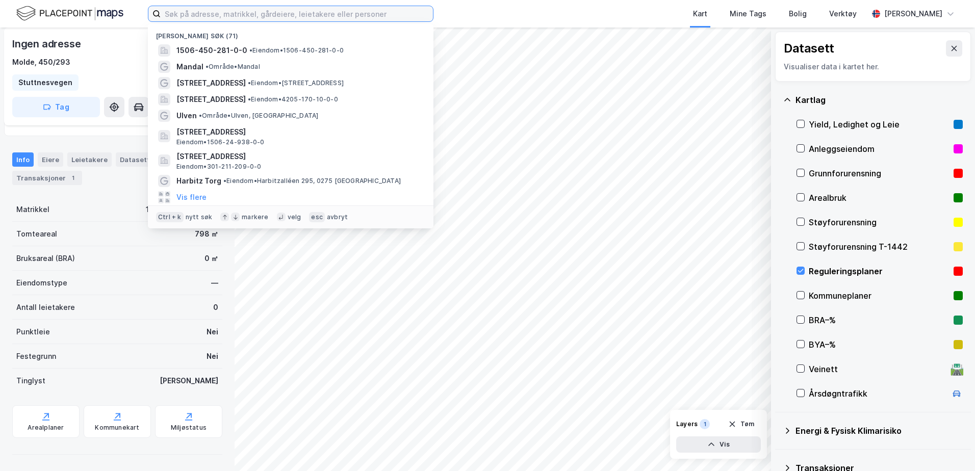
paste input "1/ 3672 Kommune Hamar"
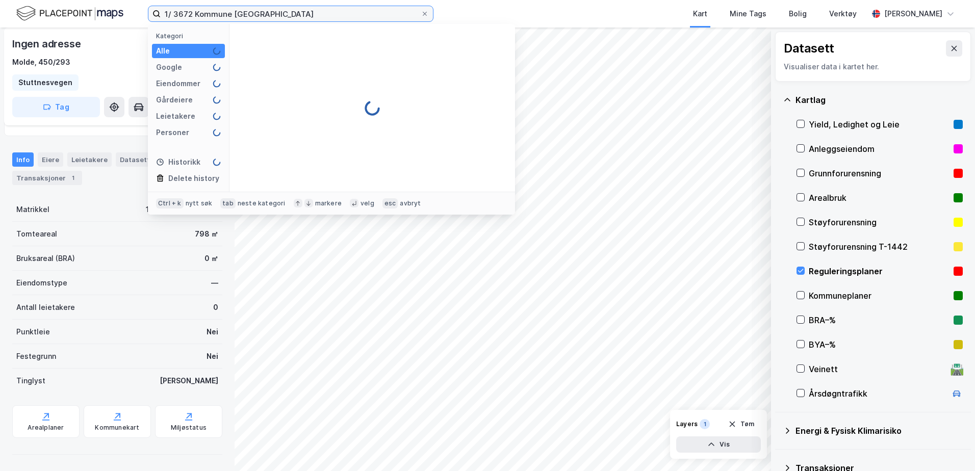
click at [231, 14] on input "1/ 3672 Kommune Hamar" at bounding box center [291, 13] width 260 height 15
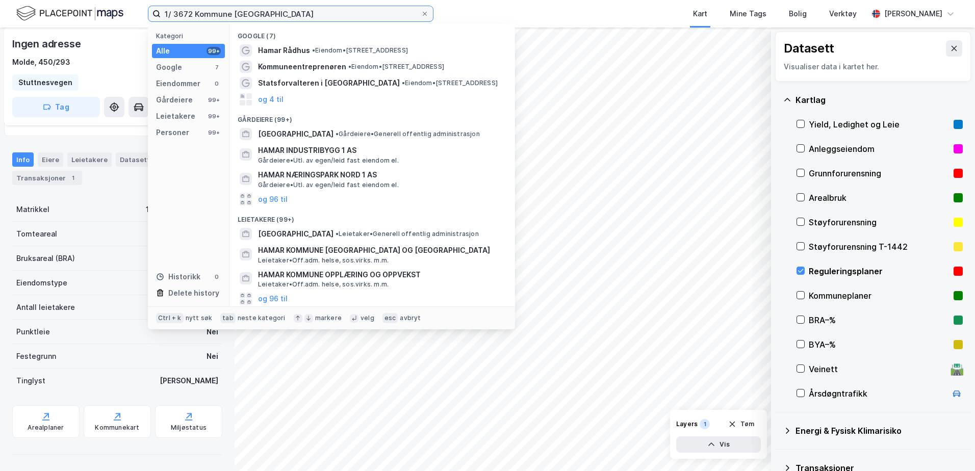
click at [165, 16] on input "1/ 3672 Kommune Hamar" at bounding box center [291, 13] width 260 height 15
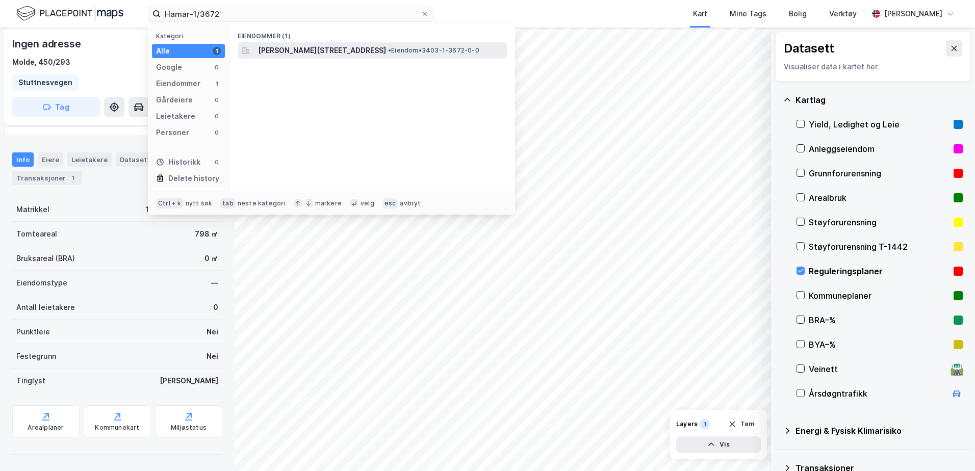
click at [296, 51] on span "E.J.Berghs veg 8, 2316, HAMAR, HAMAR" at bounding box center [322, 50] width 128 height 12
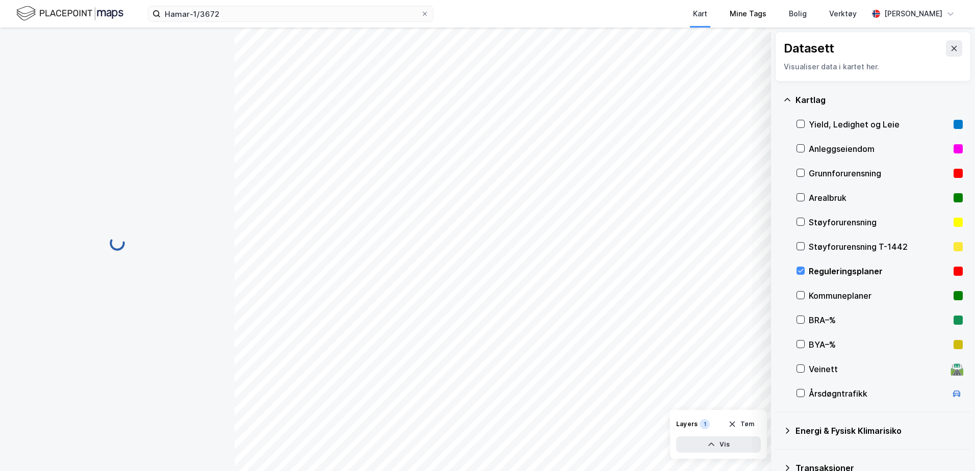
scroll to position [48, 0]
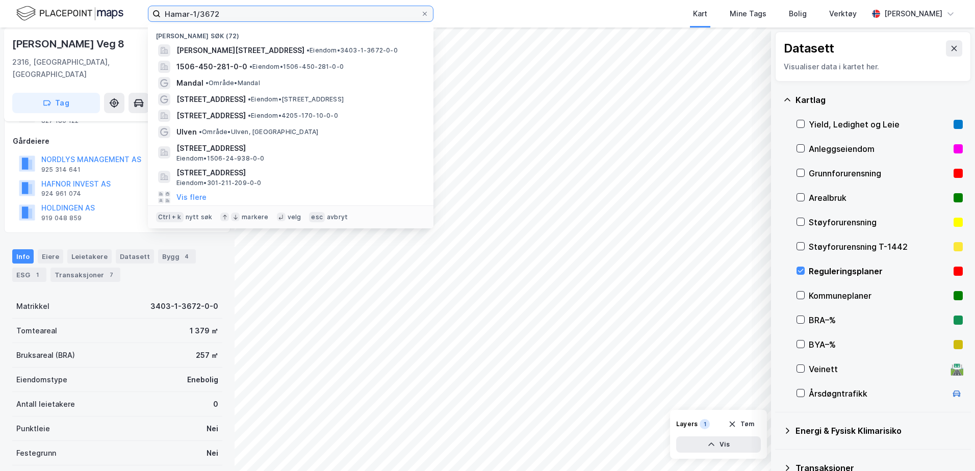
drag, startPoint x: 193, startPoint y: 12, endPoint x: 143, endPoint y: 11, distance: 50.0
click at [143, 11] on div "Hamar-1/3672 Nylige søk (72) E.J.Berghs veg 8, 2316, HAMAR, HAMAR • Eiendom • 3…" at bounding box center [487, 14] width 975 height 28
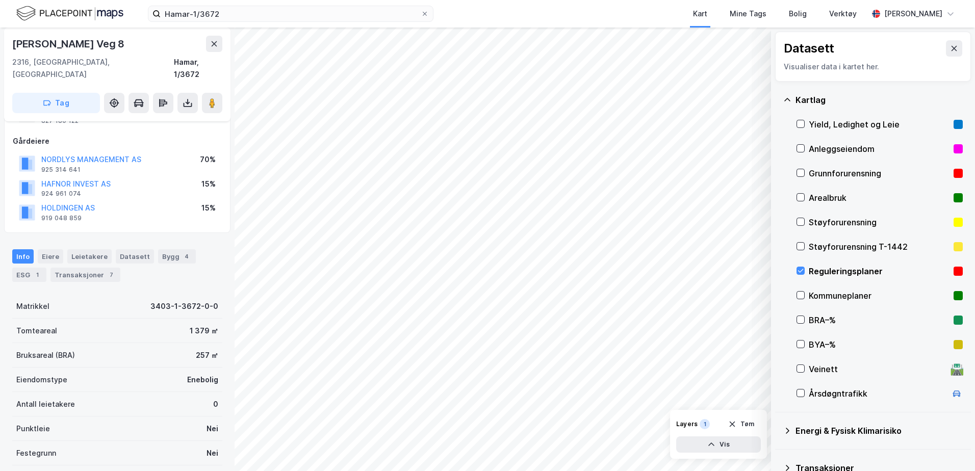
click at [184, 279] on div "Info Eiere Leietakere Datasett Bygg 4 ESG 1 Transaksjoner 7 Matrikkel 3403-1-36…" at bounding box center [117, 396] width 210 height 319
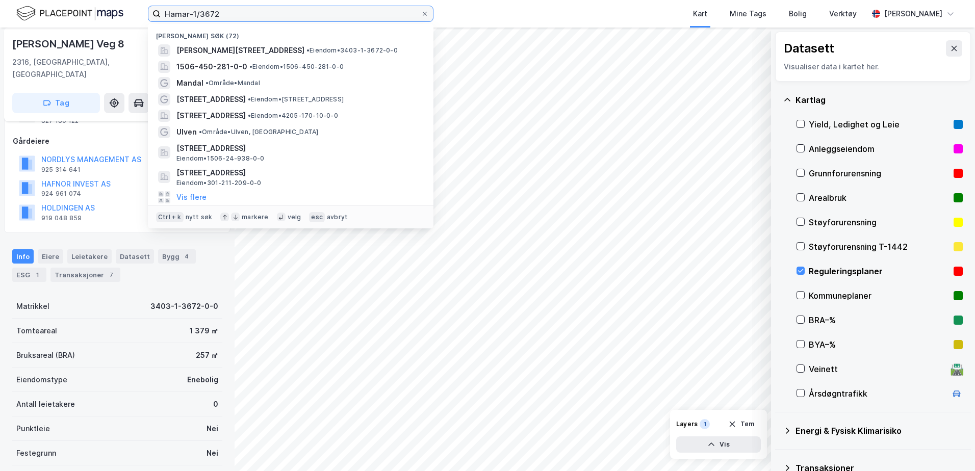
drag, startPoint x: 228, startPoint y: 13, endPoint x: 136, endPoint y: 8, distance: 92.0
click at [136, 8] on div "Hamar-1/3672 Nylige søk (72) E.J.Berghs veg 8, 2316, HAMAR, HAMAR • Eiendom • 3…" at bounding box center [487, 14] width 975 height 28
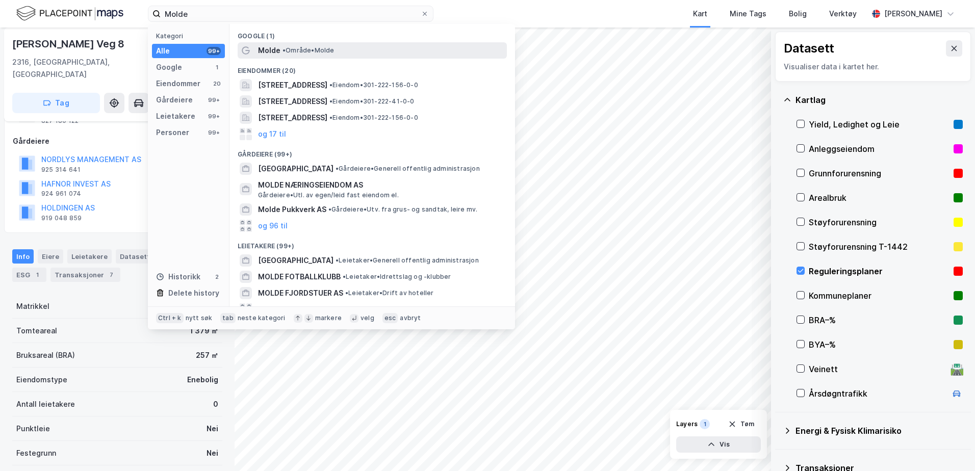
click at [335, 52] on span "• Område • Molde" at bounding box center [309, 50] width 52 height 8
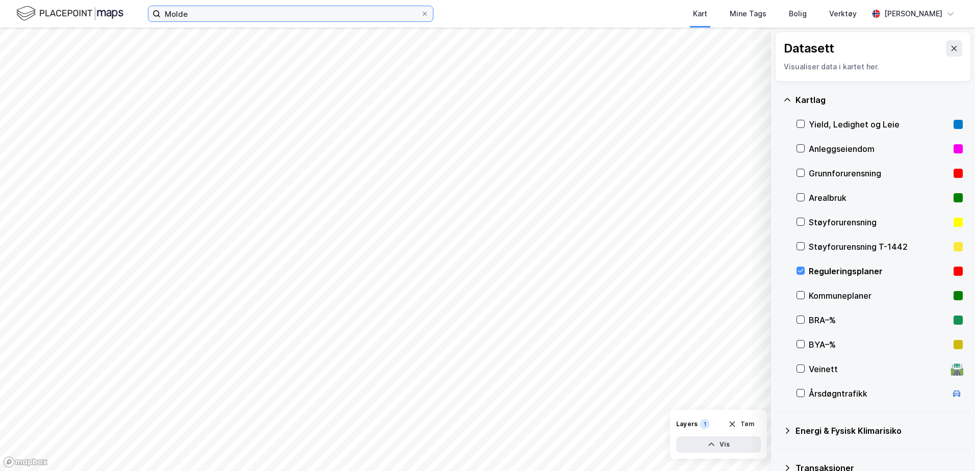
click at [207, 20] on input "Molde" at bounding box center [291, 13] width 260 height 15
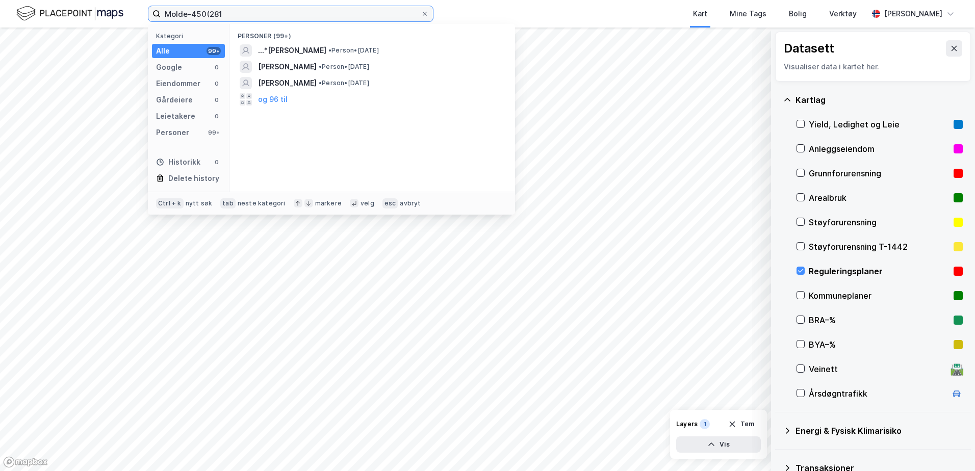
click at [279, 16] on input "Molde-450(281" at bounding box center [291, 13] width 260 height 15
click at [209, 13] on input "Molde-450(281" at bounding box center [291, 13] width 260 height 15
type input "Molde-450/281"
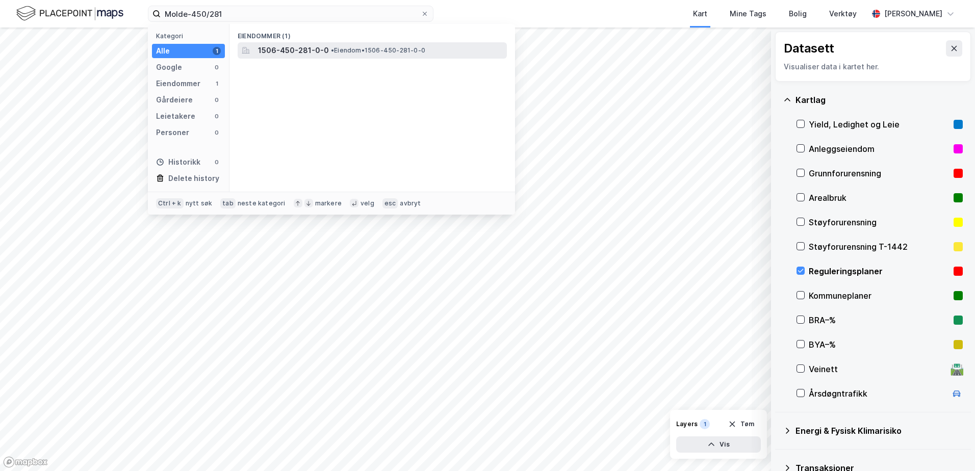
click at [355, 46] on span "• Eiendom • 1506-450-281-0-0" at bounding box center [378, 50] width 94 height 8
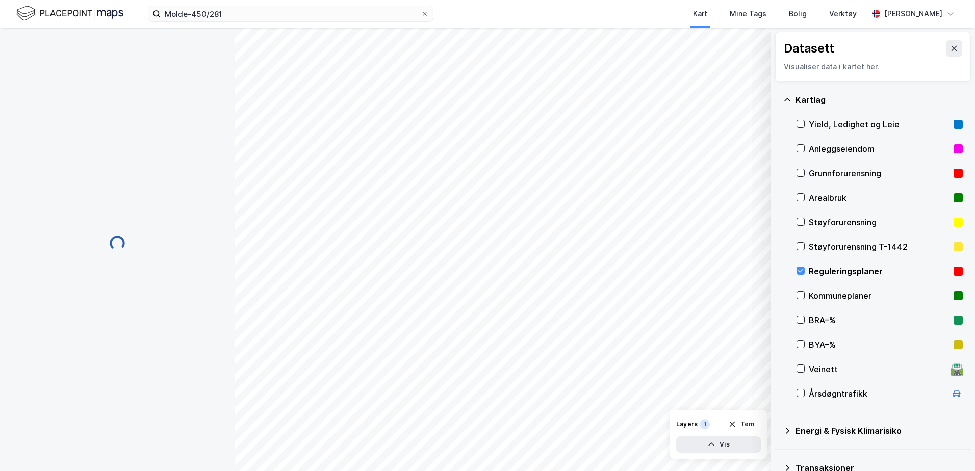
click at [560, 5] on div "Kart Mine Tags Bolig Verktøy" at bounding box center [676, 14] width 386 height 28
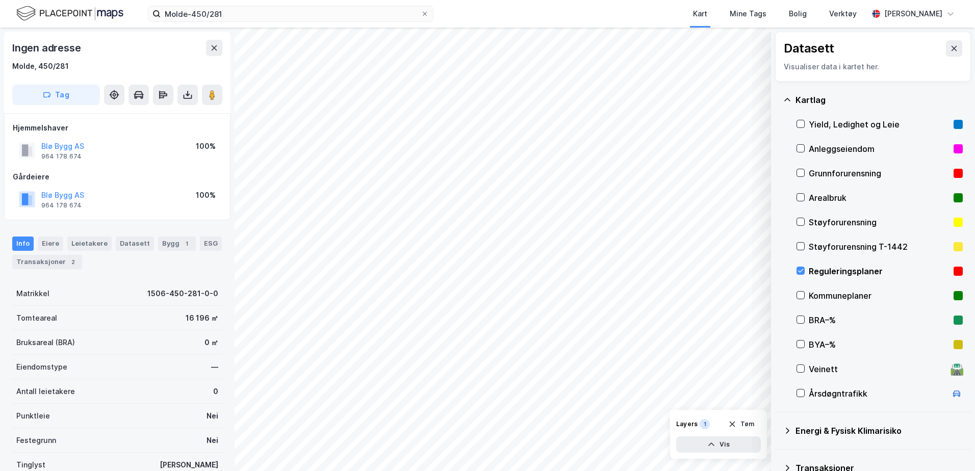
scroll to position [48, 0]
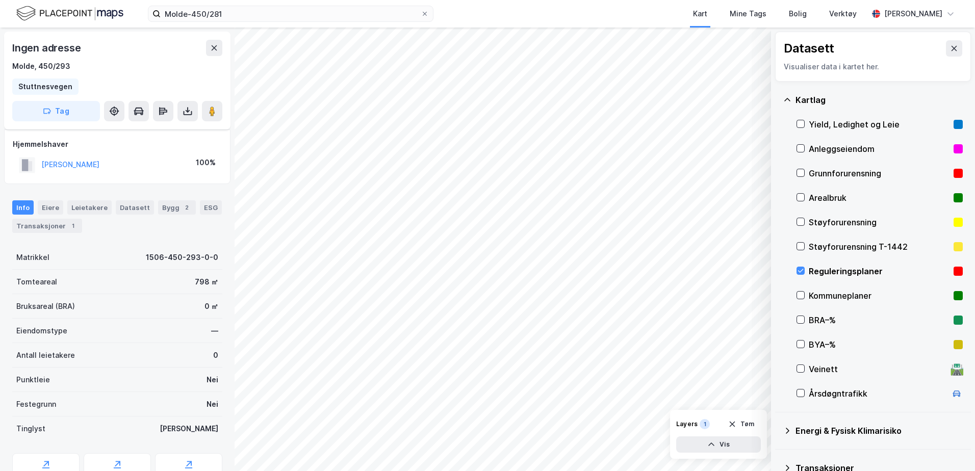
scroll to position [48, 0]
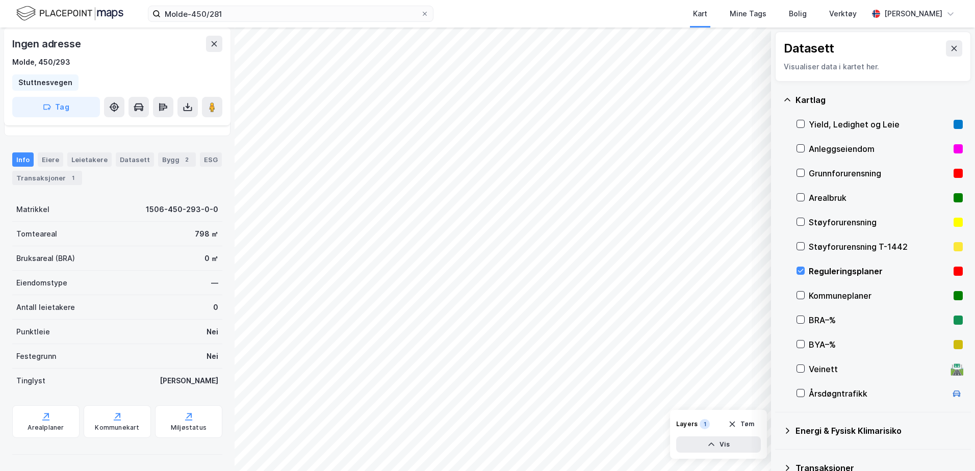
click at [141, 291] on div "Eiendomstype —" at bounding box center [117, 283] width 210 height 24
click at [186, 109] on icon at bounding box center [188, 107] width 10 height 10
click at [167, 130] on div "Last ned grunnbok" at bounding box center [137, 127] width 59 height 8
click at [147, 126] on div "Last ned grunnbok" at bounding box center [137, 127] width 59 height 8
